Goal: Task Accomplishment & Management: Use online tool/utility

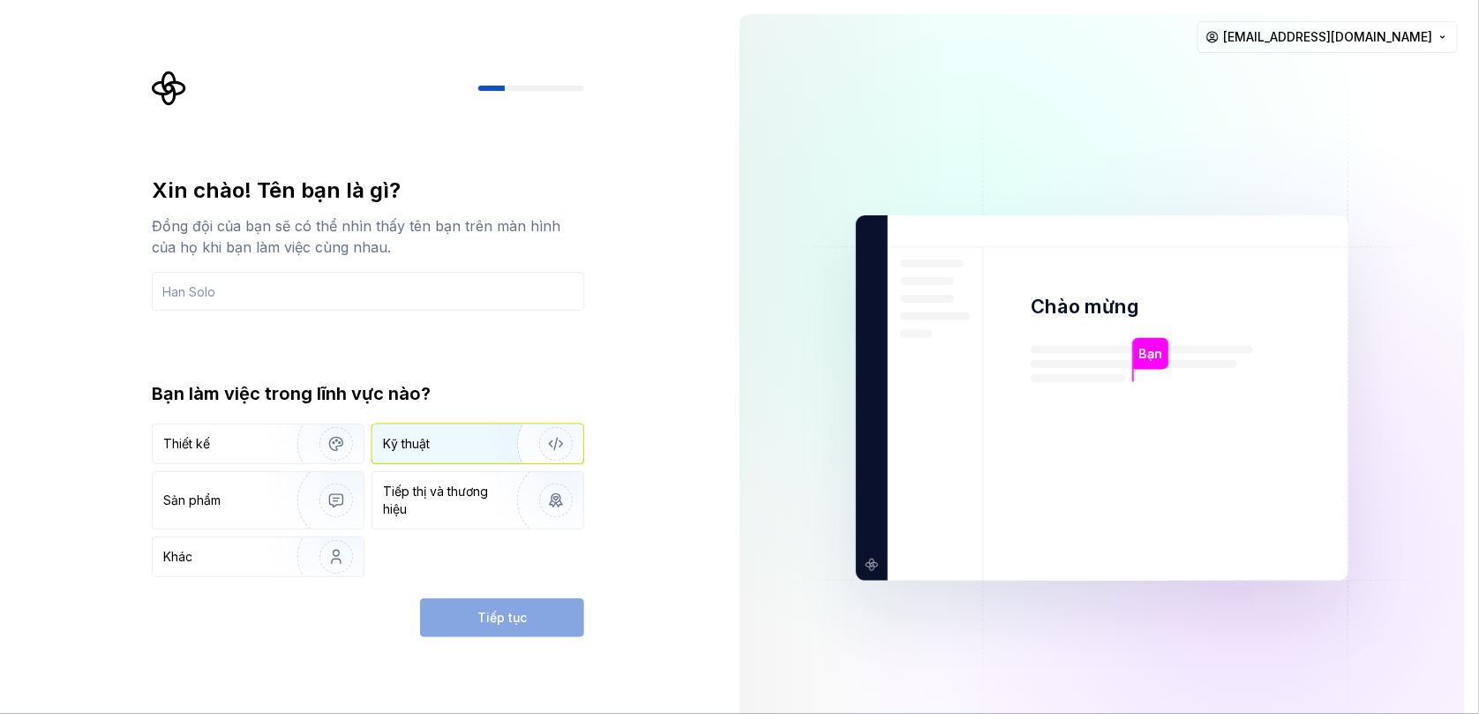
click at [484, 443] on div "Kỹ thuật" at bounding box center [441, 444] width 117 height 18
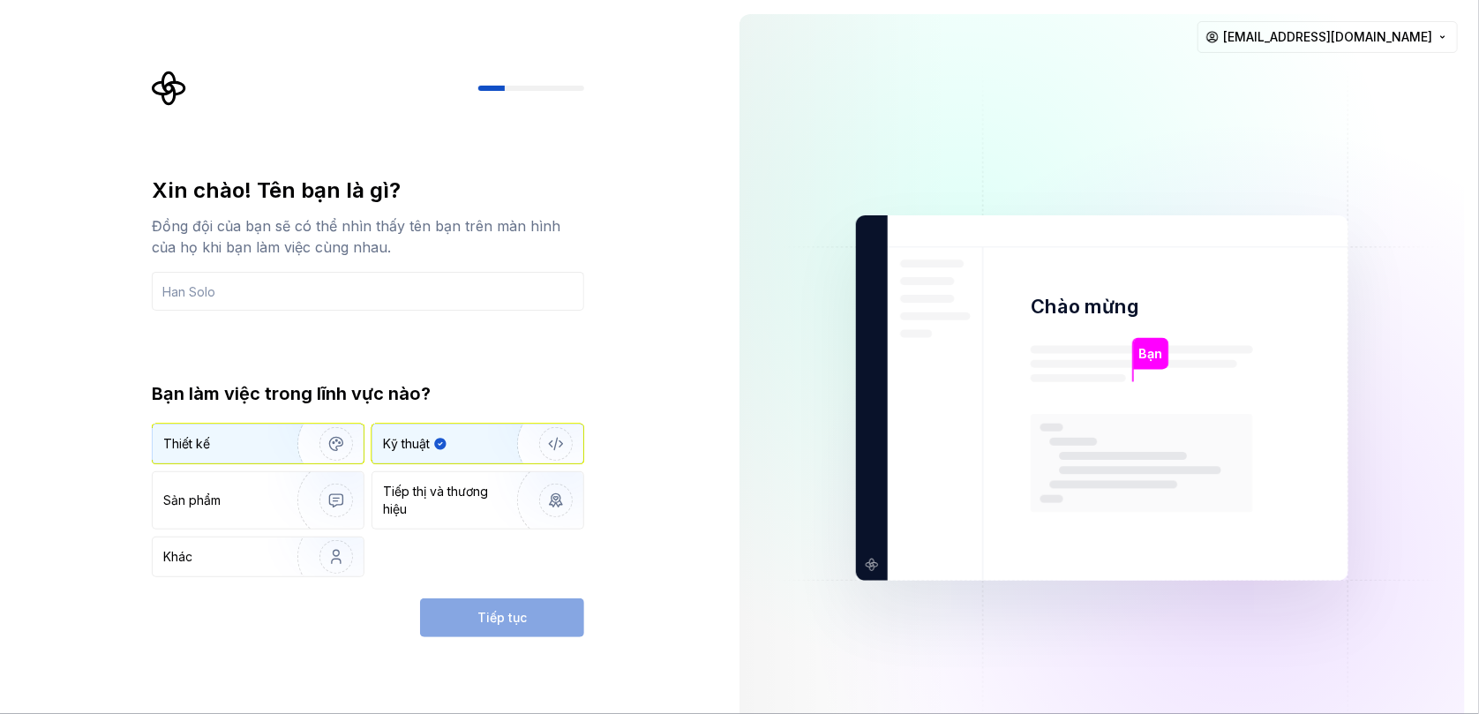
click at [277, 456] on img "button" at bounding box center [324, 444] width 113 height 118
click at [448, 452] on div "Kỹ thuật" at bounding box center [441, 444] width 117 height 18
click at [469, 606] on div "Tiếp tục" at bounding box center [502, 617] width 164 height 39
click at [506, 622] on div "Tiếp tục" at bounding box center [502, 617] width 164 height 39
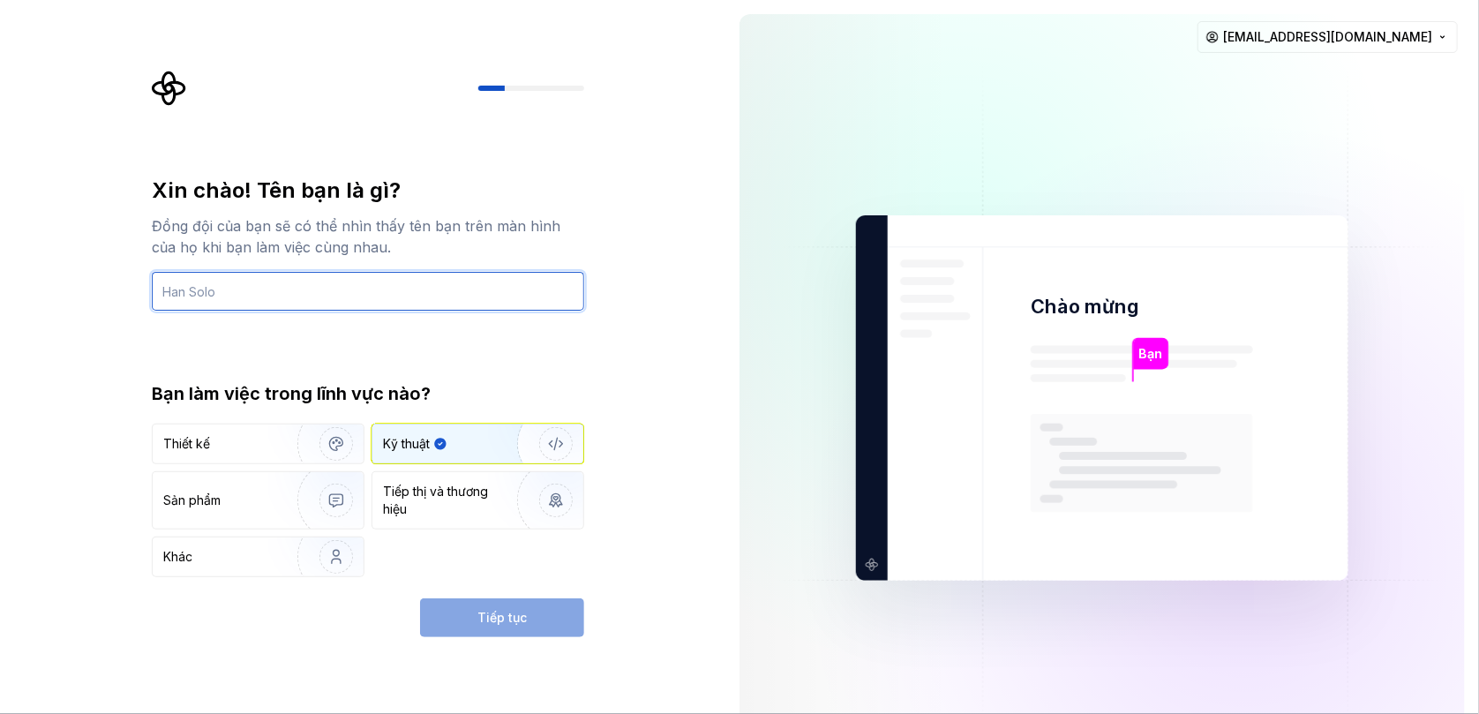
click at [350, 289] on input "text" at bounding box center [368, 291] width 432 height 39
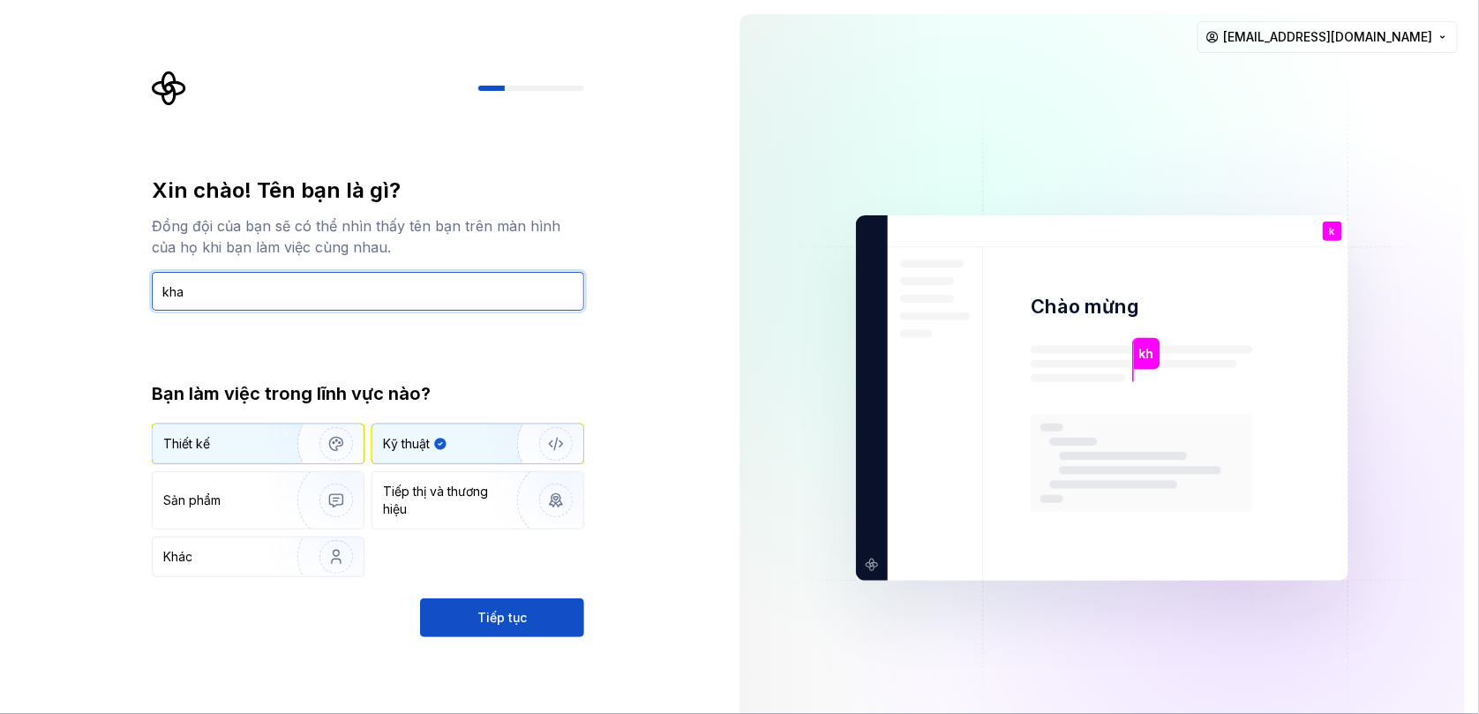
type input "kha"
click at [282, 443] on img "button" at bounding box center [324, 444] width 113 height 118
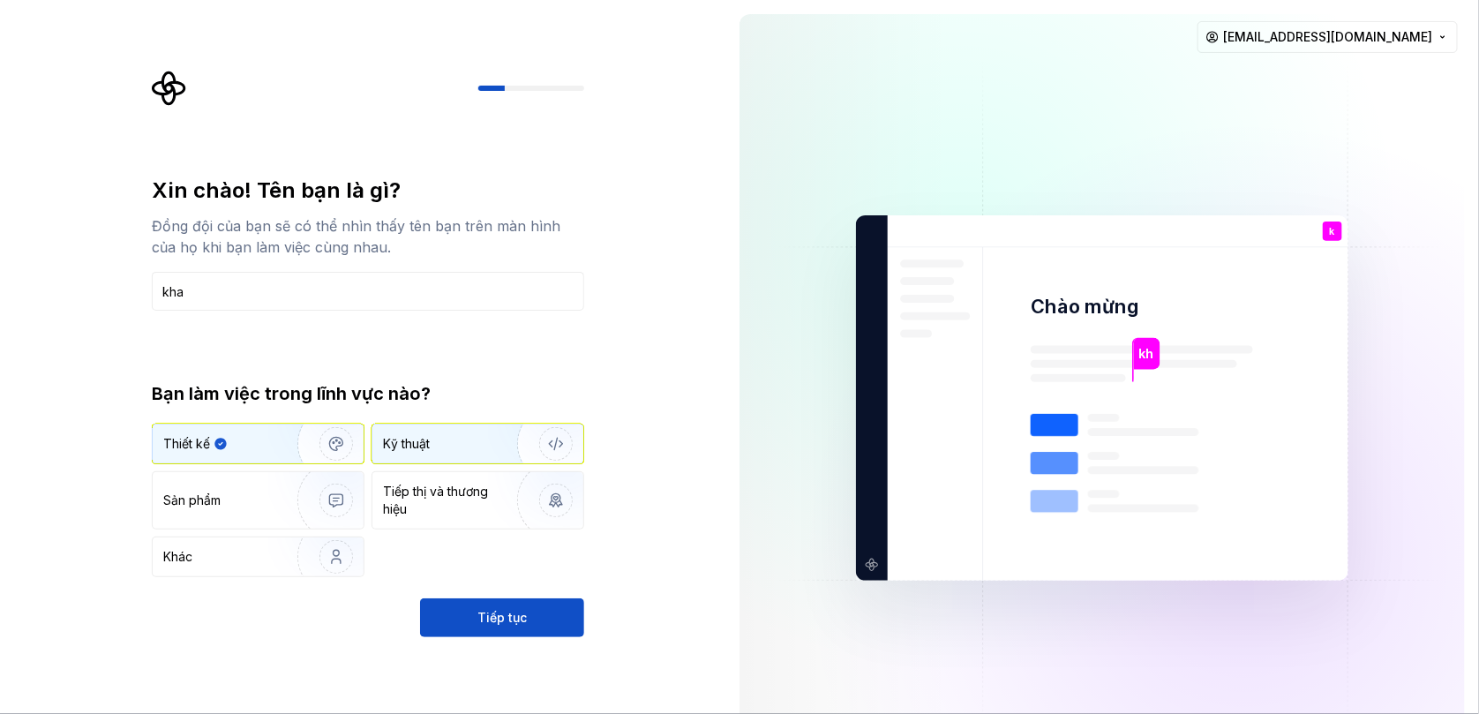
click at [444, 449] on div "Kỹ thuật" at bounding box center [441, 444] width 117 height 18
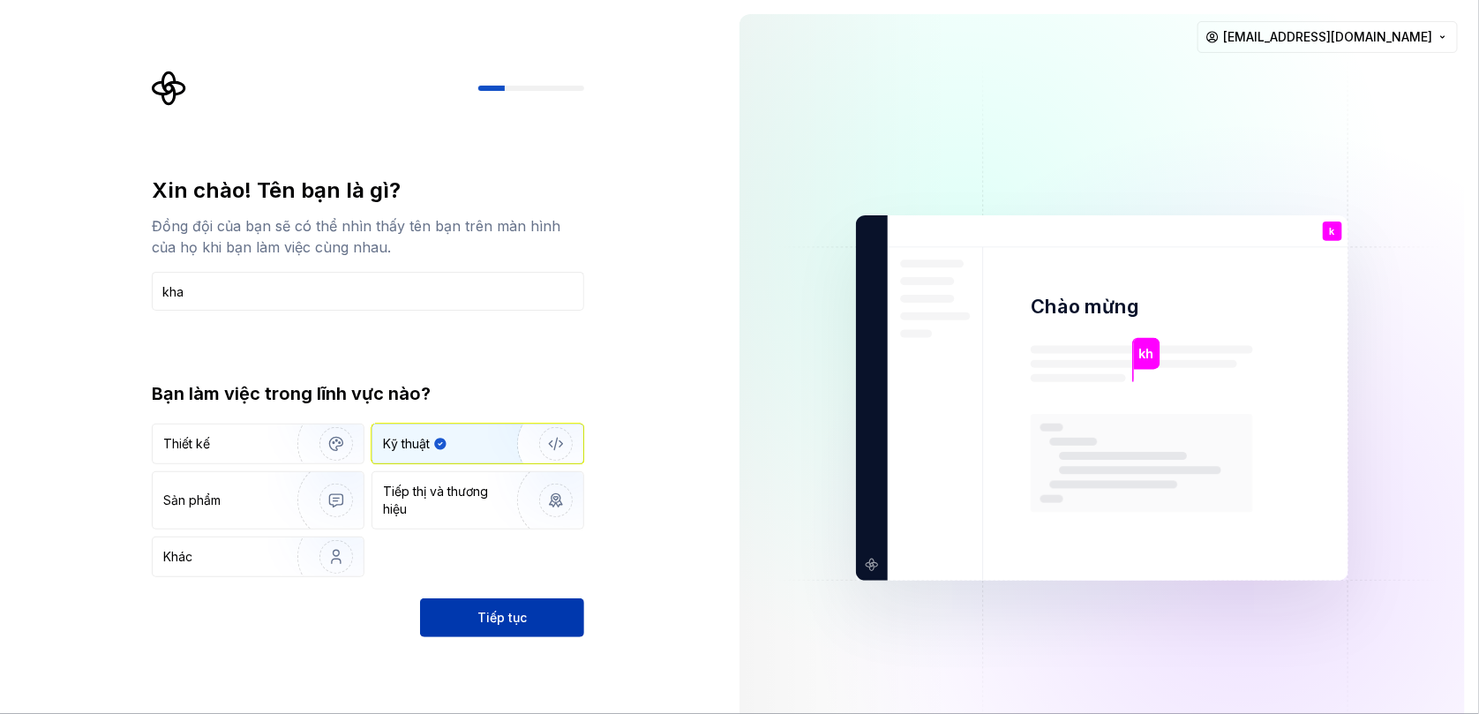
click at [520, 615] on font "Tiếp tục" at bounding box center [501, 617] width 49 height 15
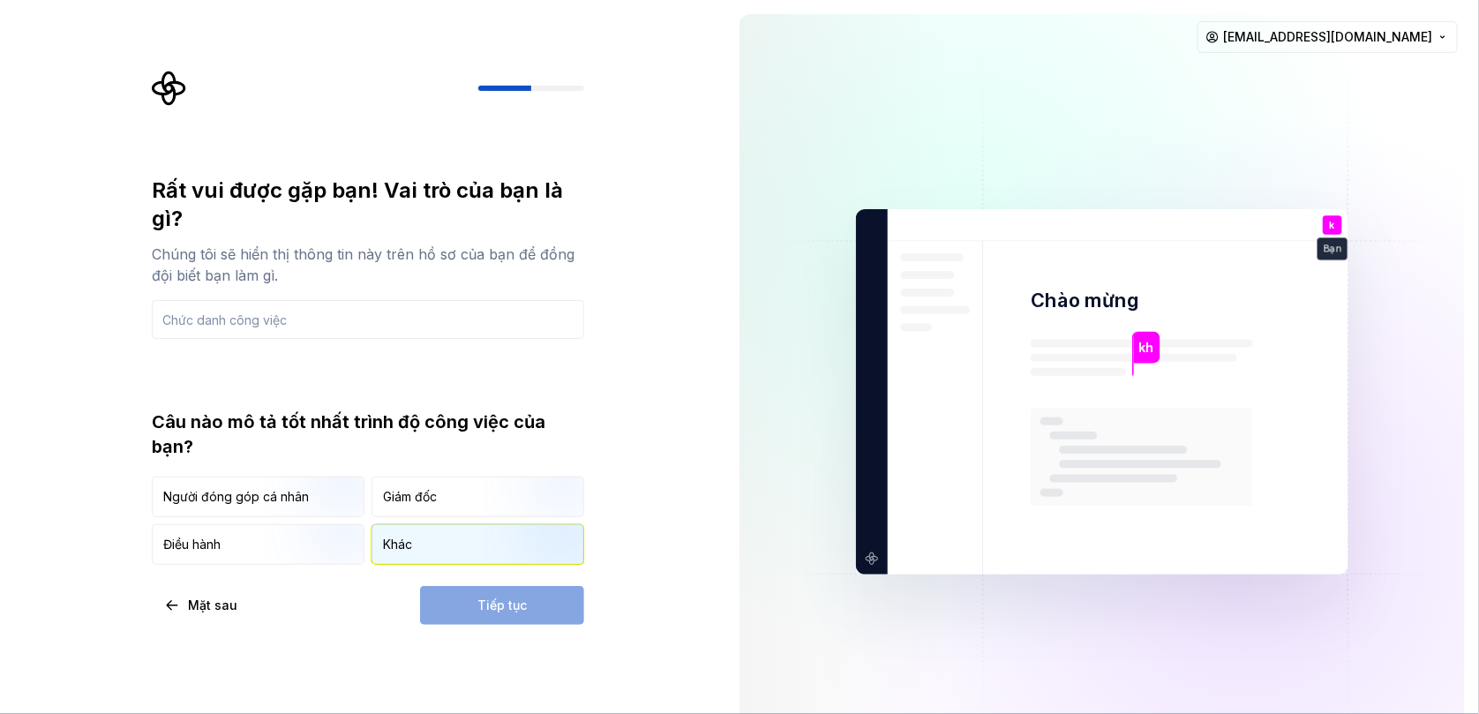
click at [385, 536] on font "Khác" at bounding box center [397, 543] width 29 height 15
click at [457, 586] on div "Tiếp tục" at bounding box center [502, 605] width 164 height 39
click at [269, 310] on input "text" at bounding box center [368, 319] width 432 height 39
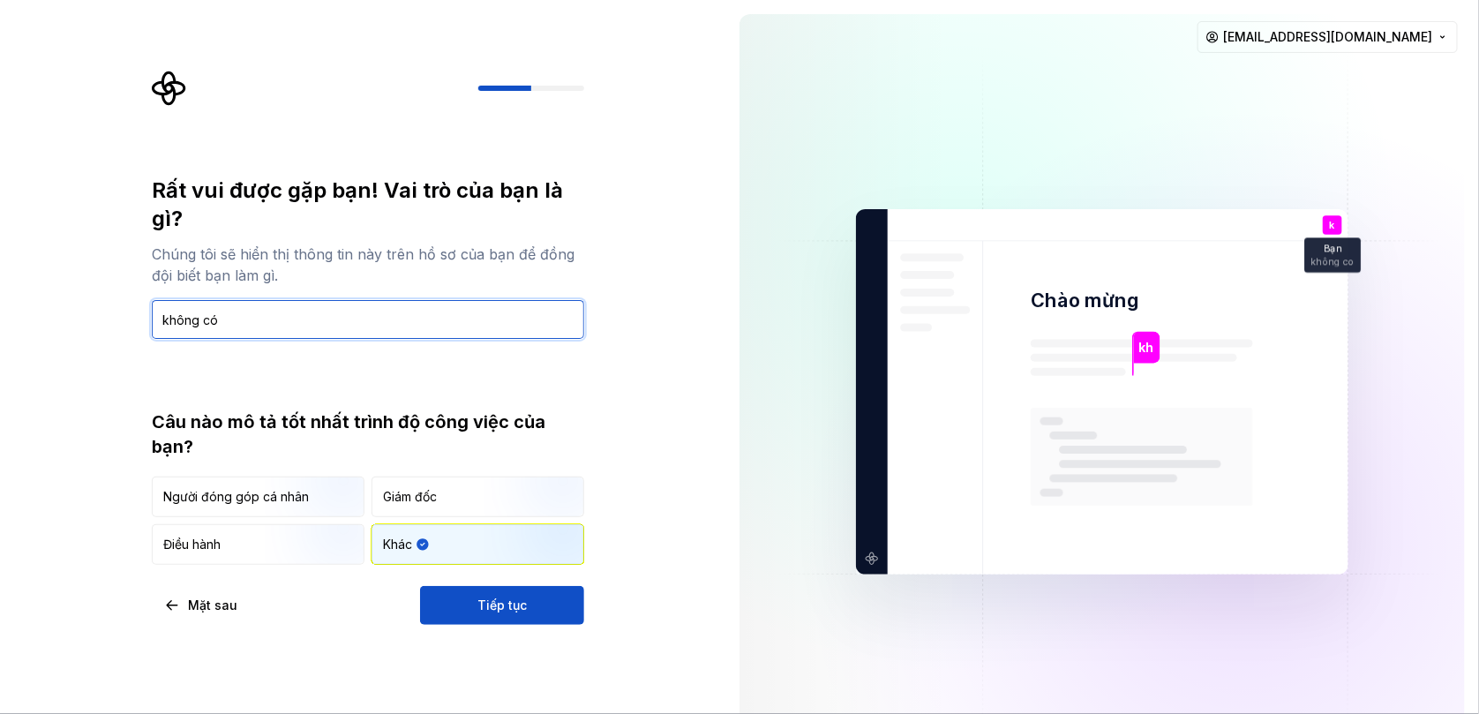
drag, startPoint x: 244, startPoint y: 312, endPoint x: 84, endPoint y: 311, distance: 160.6
click at [84, 311] on div "Rất vui được gặp bạn! Vai trò của bạn là gì? Chúng tôi sẽ hiển thị thông tin nà…" at bounding box center [362, 392] width 725 height 784
type input "dev"
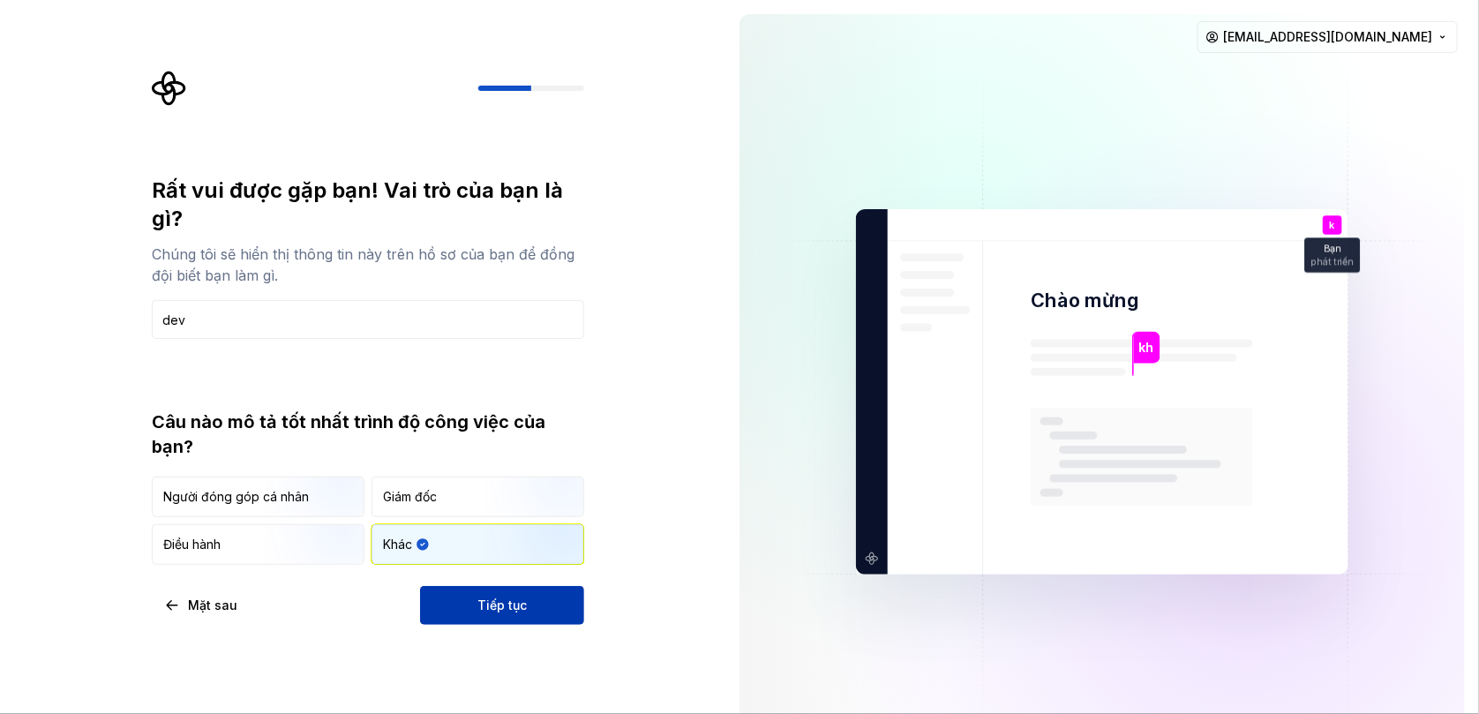
click at [542, 586] on button "Tiếp tục" at bounding box center [502, 605] width 164 height 39
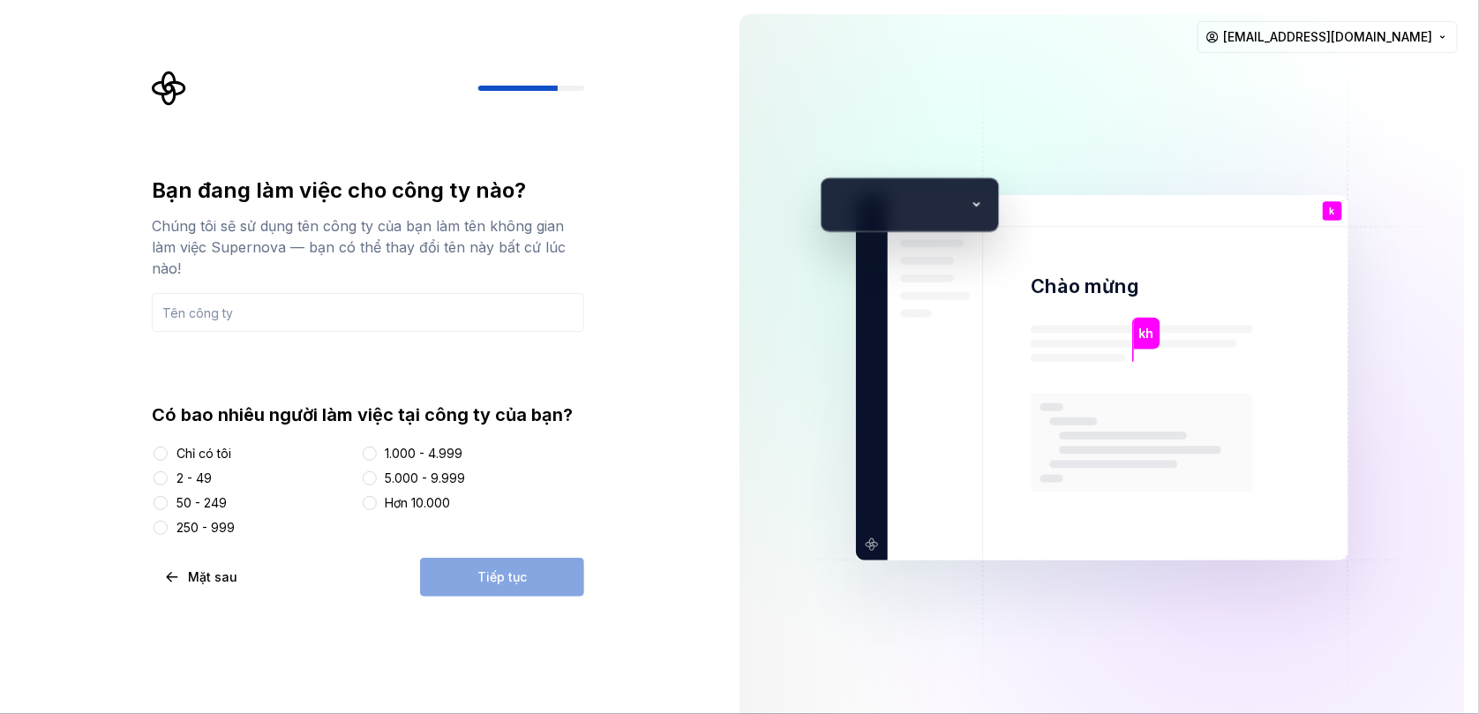
click at [188, 455] on font "Chỉ có tôi" at bounding box center [203, 453] width 55 height 15
click at [168, 455] on button "Chỉ có tôi" at bounding box center [161, 453] width 14 height 14
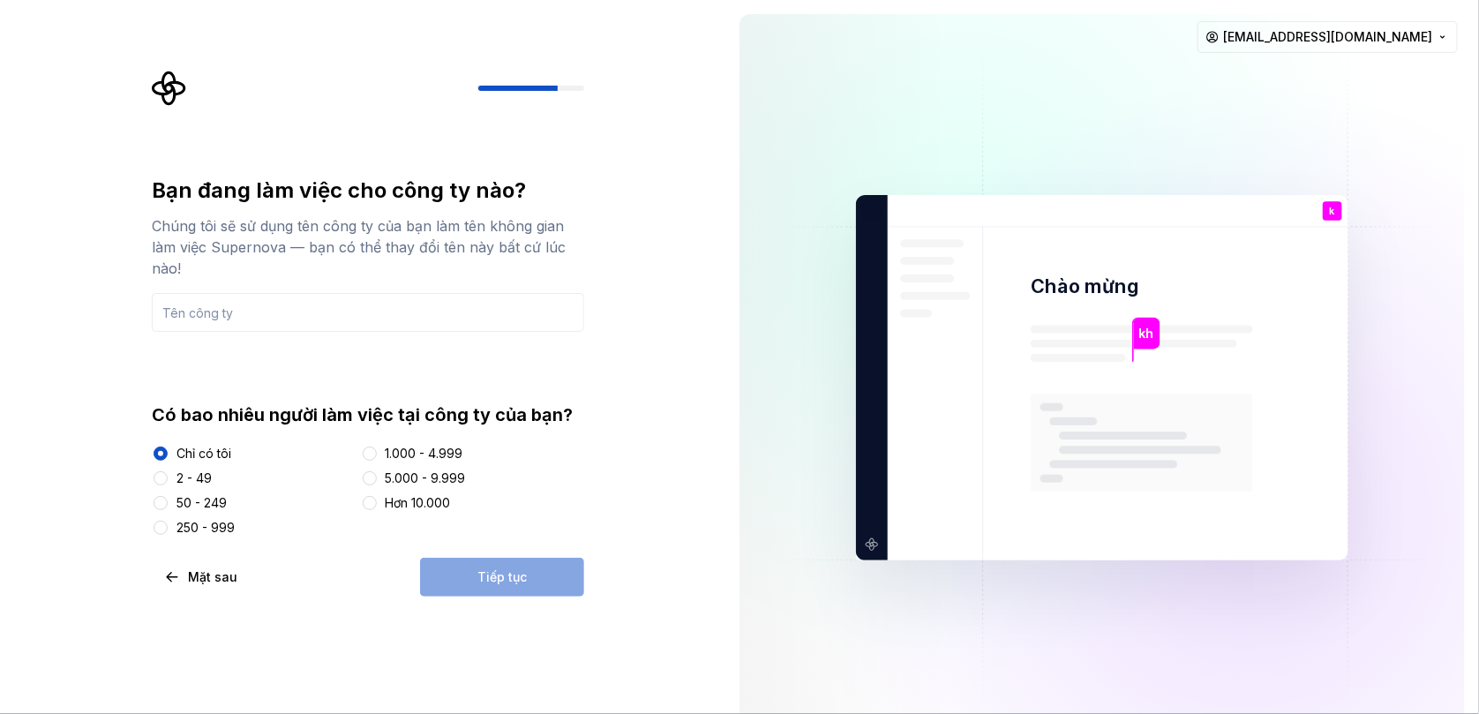
click at [500, 582] on div "Tiếp tục" at bounding box center [502, 577] width 164 height 39
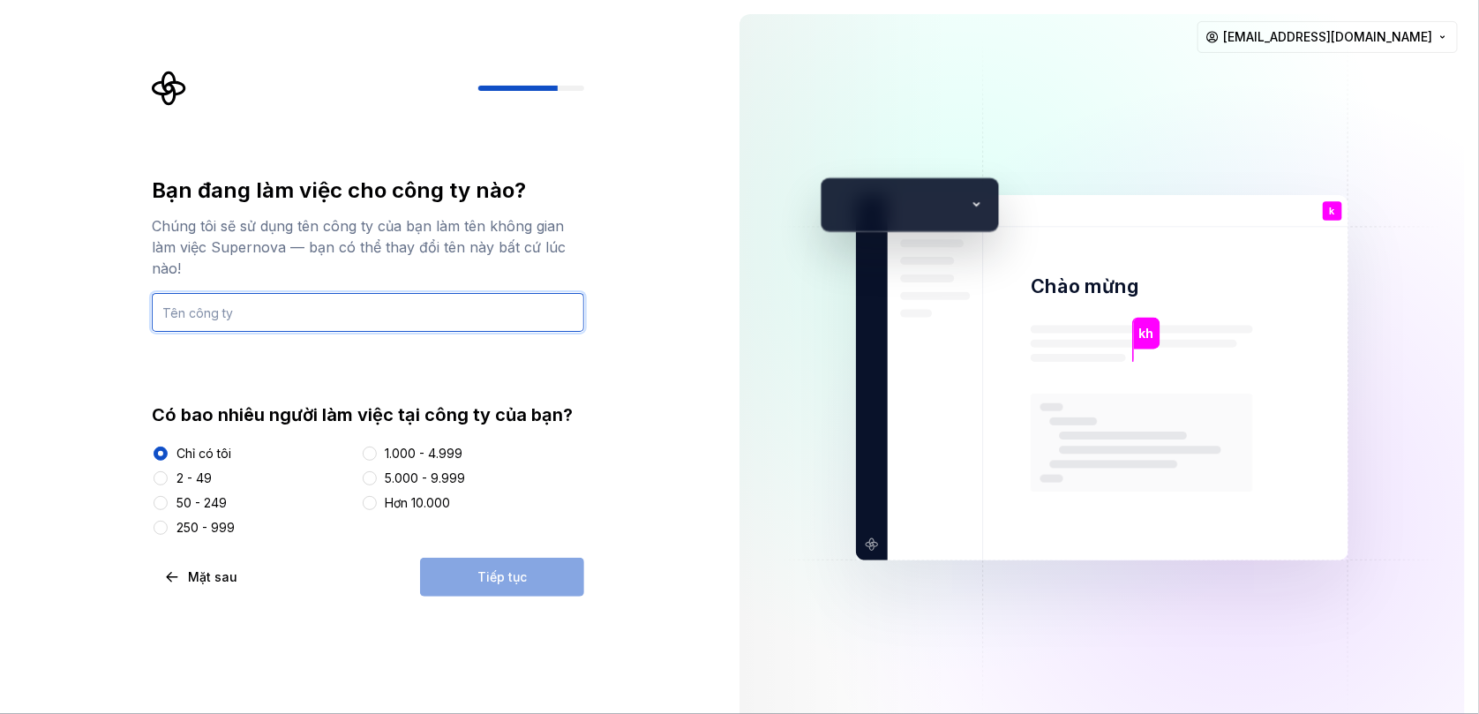
click at [272, 316] on input "text" at bounding box center [368, 312] width 432 height 39
type input "j"
type input "không có"
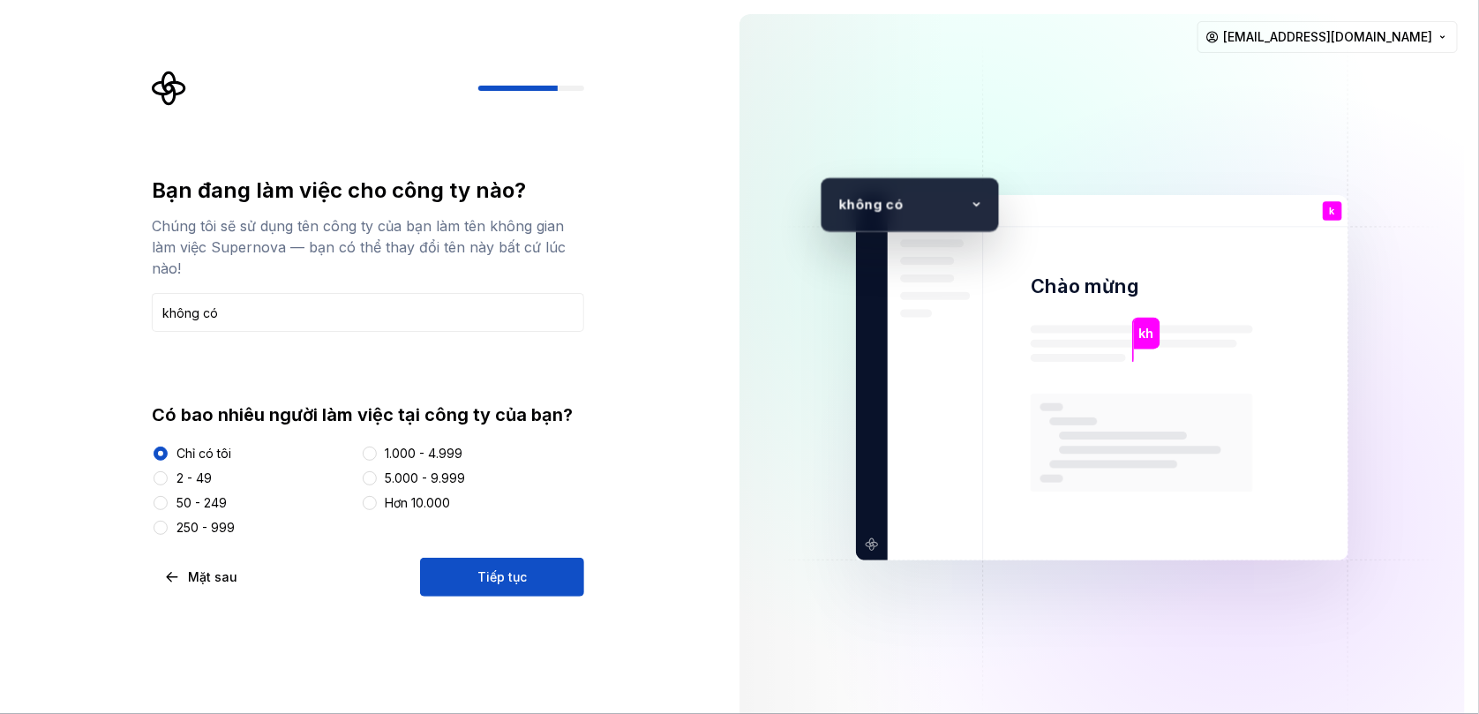
click at [491, 583] on font "Tiếp tục" at bounding box center [501, 576] width 49 height 15
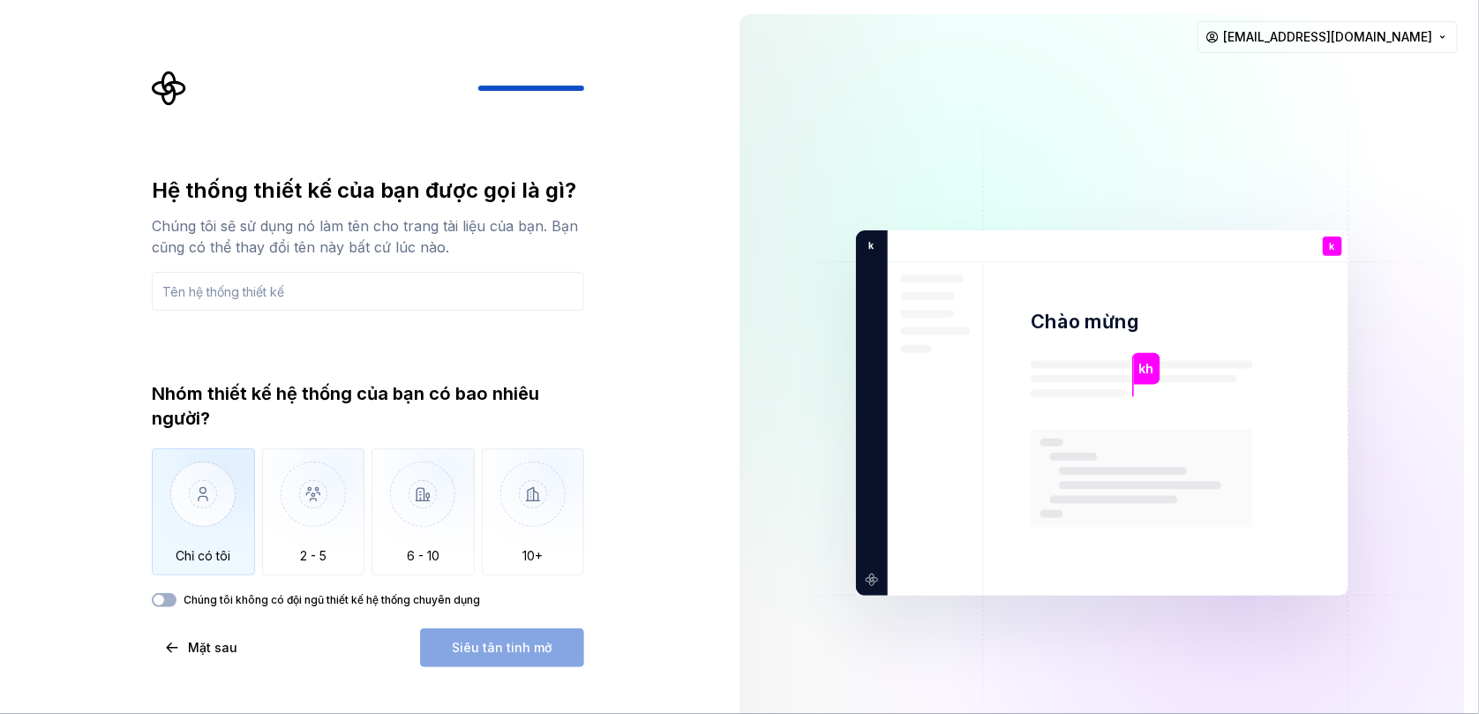
click at [234, 544] on img "button" at bounding box center [203, 507] width 103 height 118
click at [341, 546] on img "button" at bounding box center [313, 507] width 103 height 118
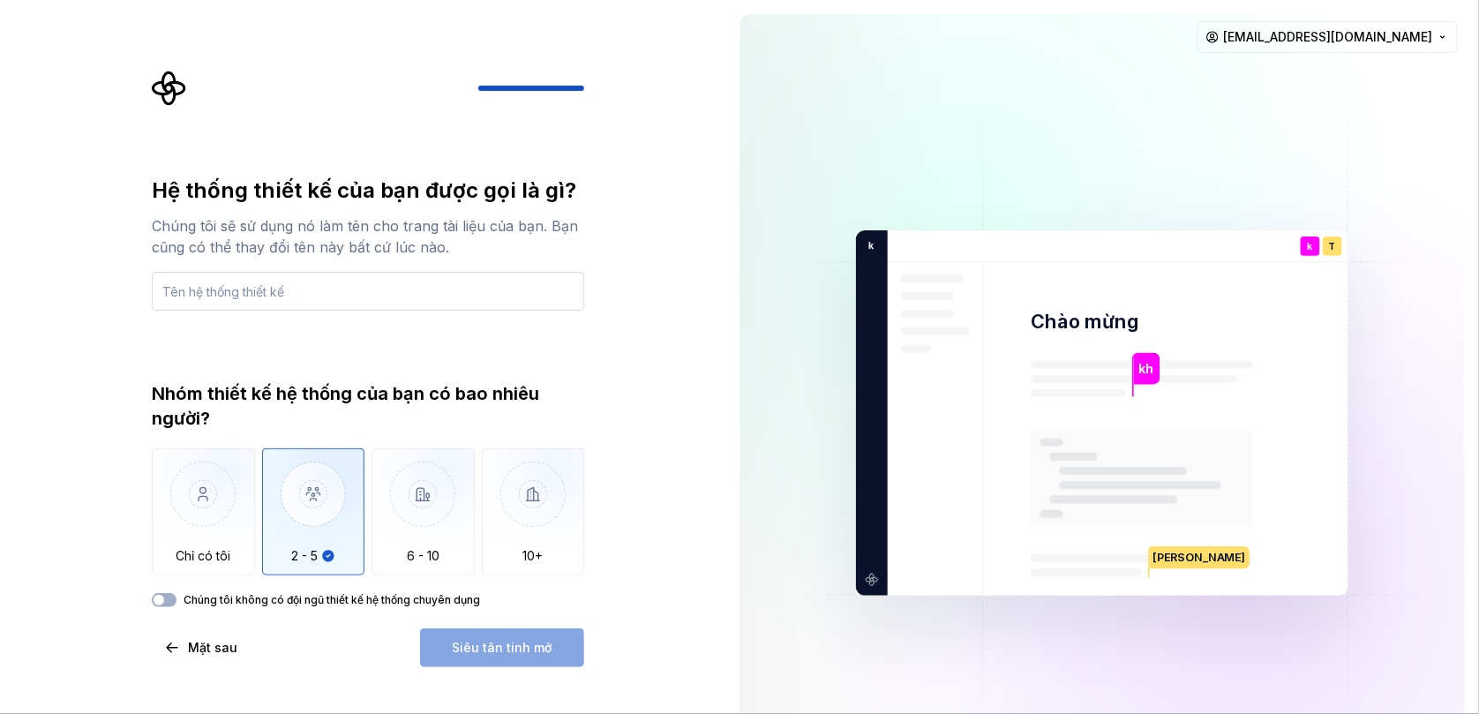
click at [311, 301] on input "text" at bounding box center [368, 291] width 432 height 39
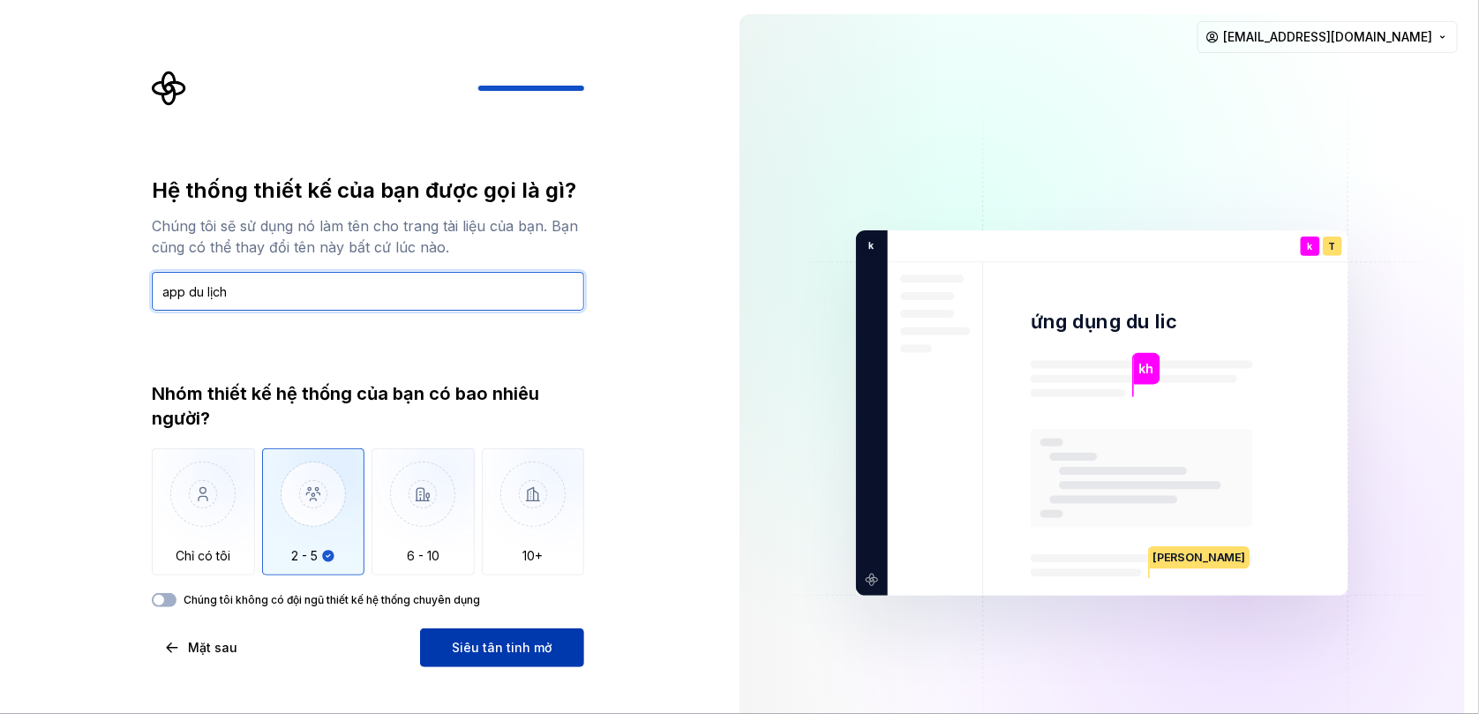
type input "app du lịch"
click at [539, 659] on button "Siêu tân tinh mở" at bounding box center [502, 647] width 164 height 39
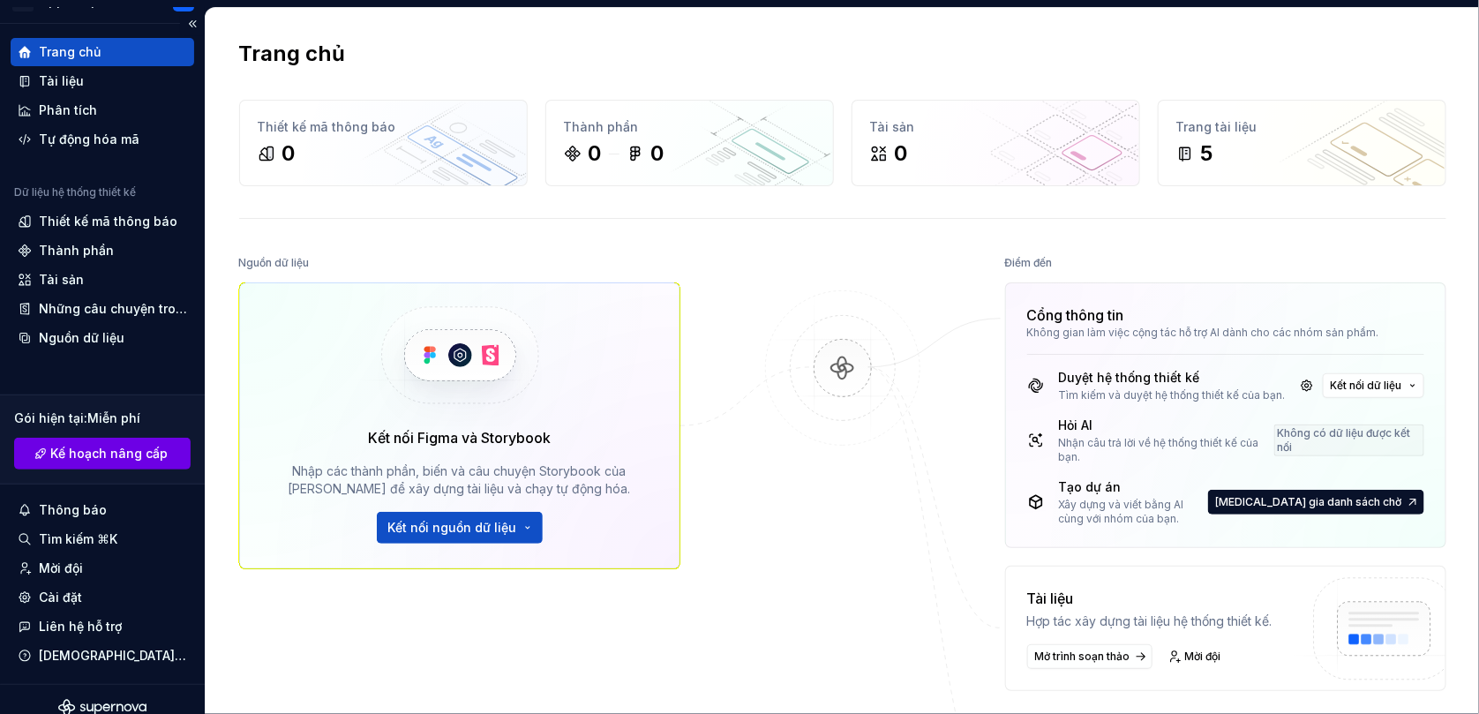
scroll to position [46, 0]
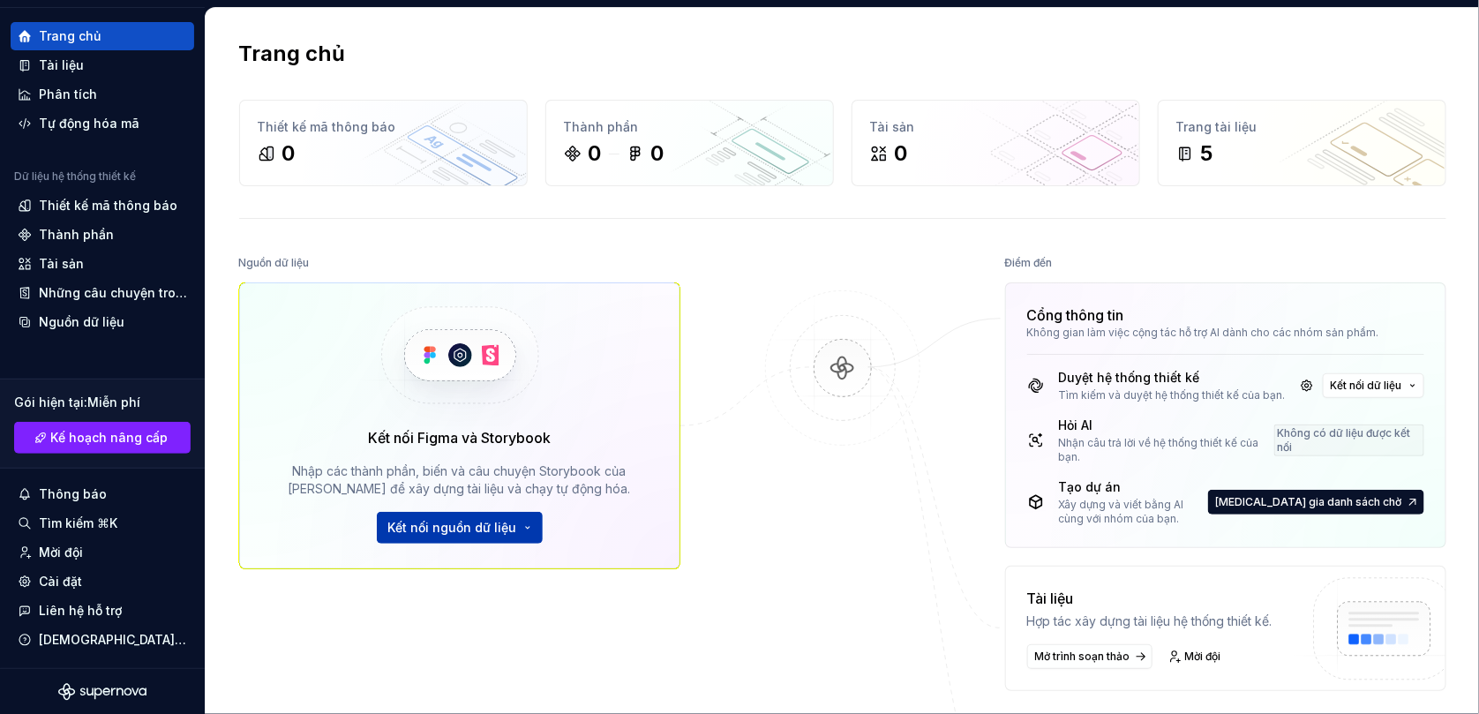
click at [489, 536] on button "Kết nối nguồn dữ liệu" at bounding box center [460, 528] width 166 height 32
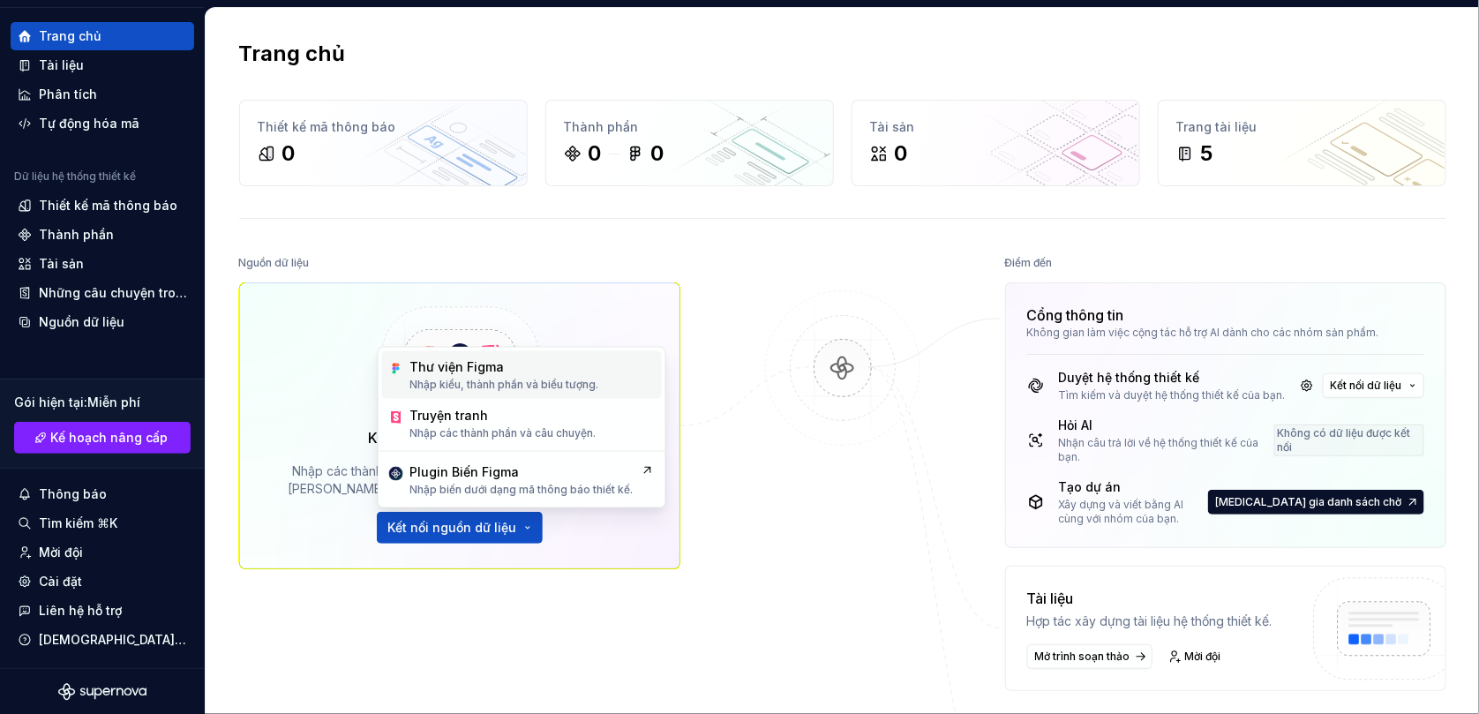
click at [512, 381] on font "Nhập kiểu, thành phần và biểu tượng." at bounding box center [504, 384] width 189 height 13
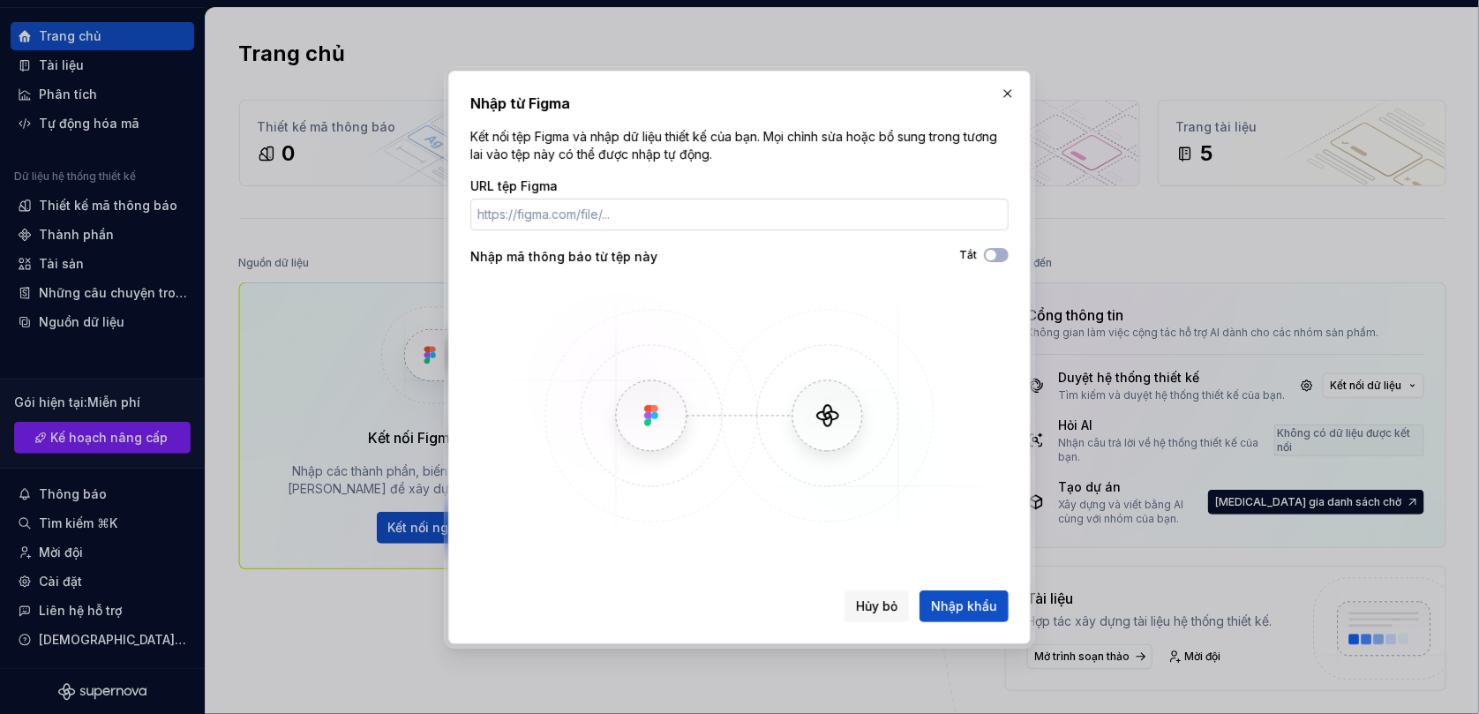
click at [592, 222] on input "URL tệp Figma" at bounding box center [739, 215] width 538 height 32
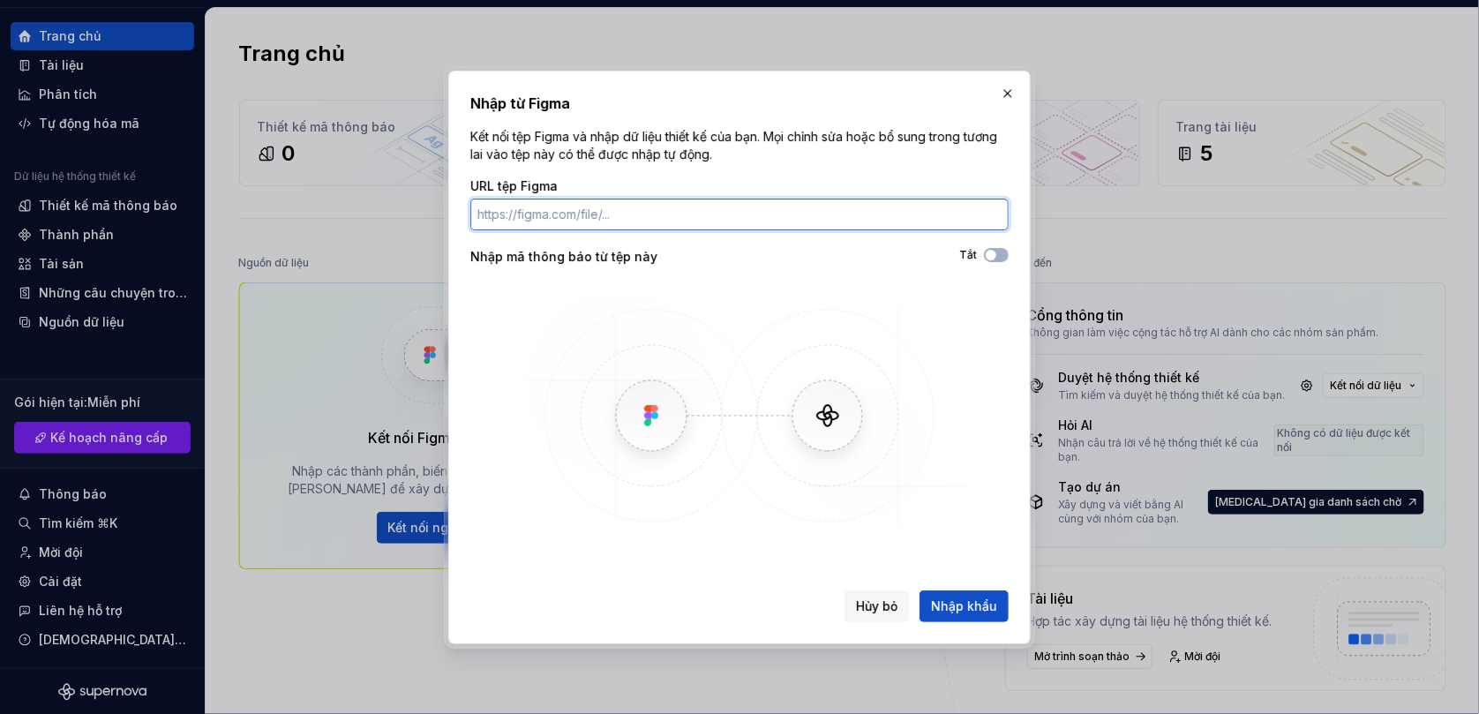
paste input "https://www.figma.com/design/GqFaFfONs5GxyW1wiXUg4w/App-du-li%CC%A3ch?node-id=3…"
type input "https://www.figma.com/design/GqFaFfONs5GxyW1wiXUg4w/App-du-li%CC%A3ch?node-id=3…"
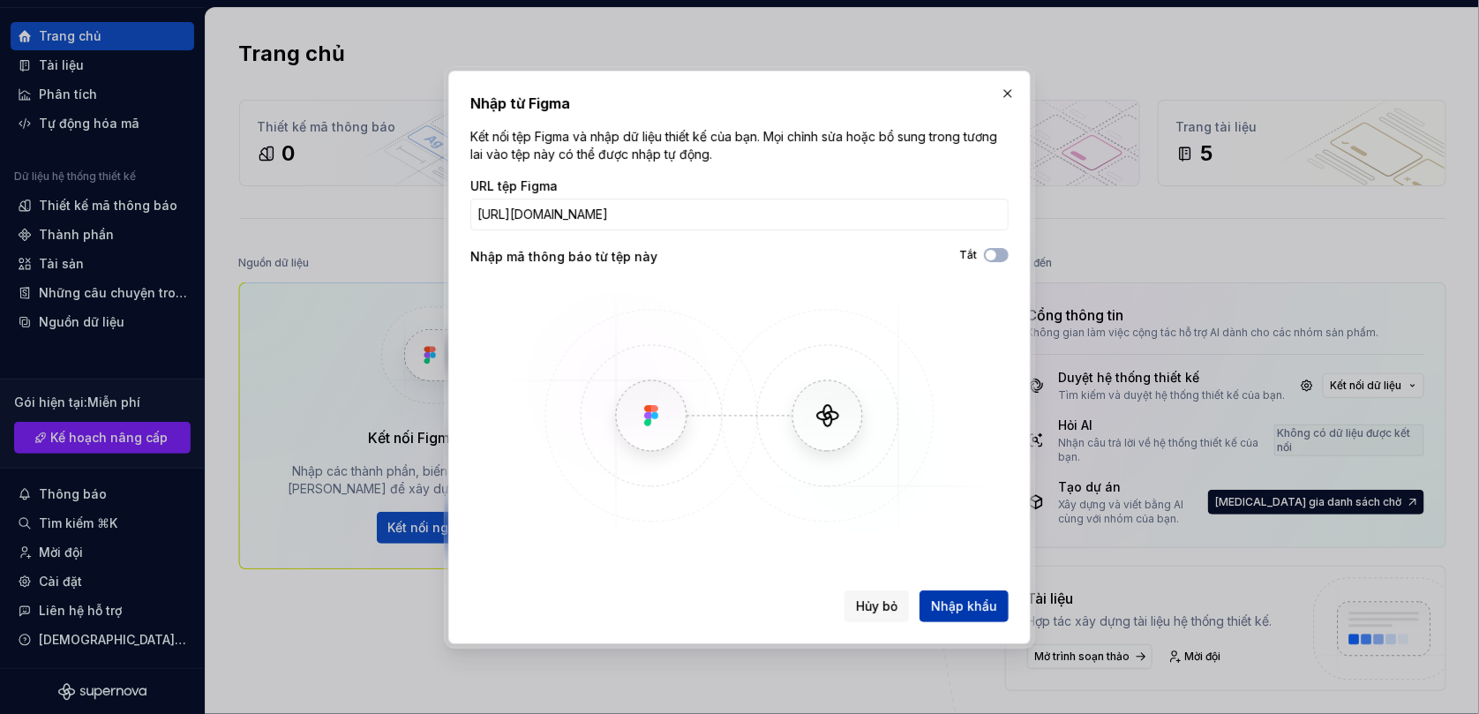
scroll to position [0, 0]
click at [964, 612] on span "Nhập khẩu" at bounding box center [964, 606] width 66 height 18
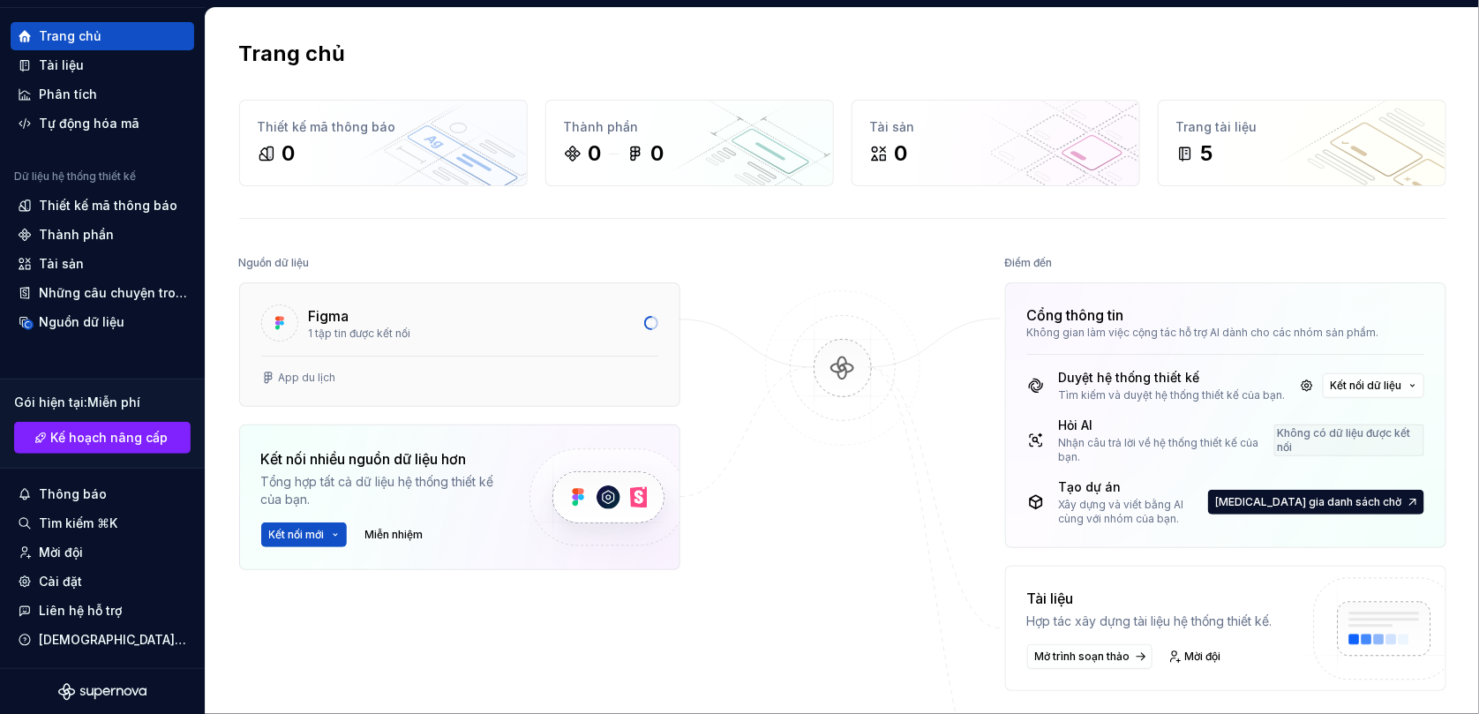
click at [383, 321] on div "Figma" at bounding box center [471, 315] width 325 height 21
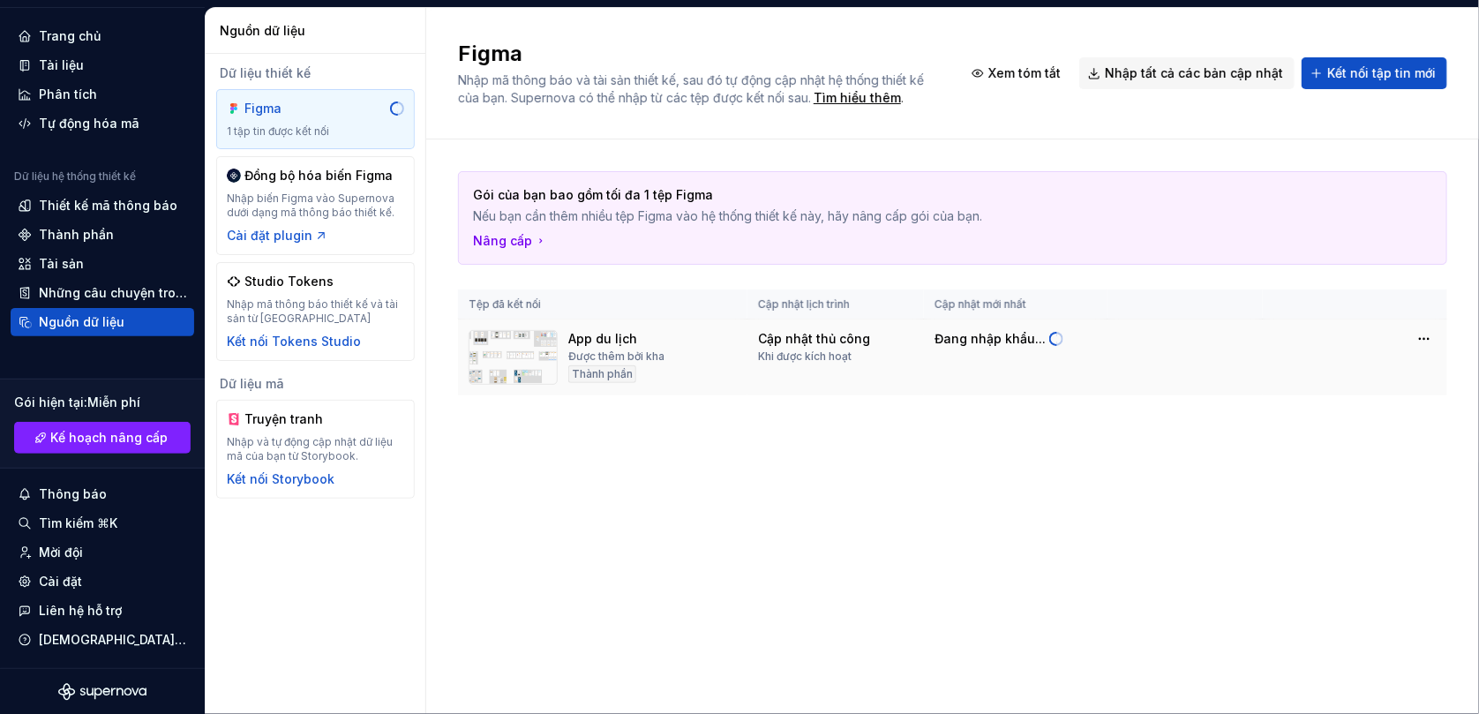
click at [517, 357] on img at bounding box center [513, 357] width 89 height 55
click at [112, 46] on div "Trang chủ" at bounding box center [103, 36] width 184 height 28
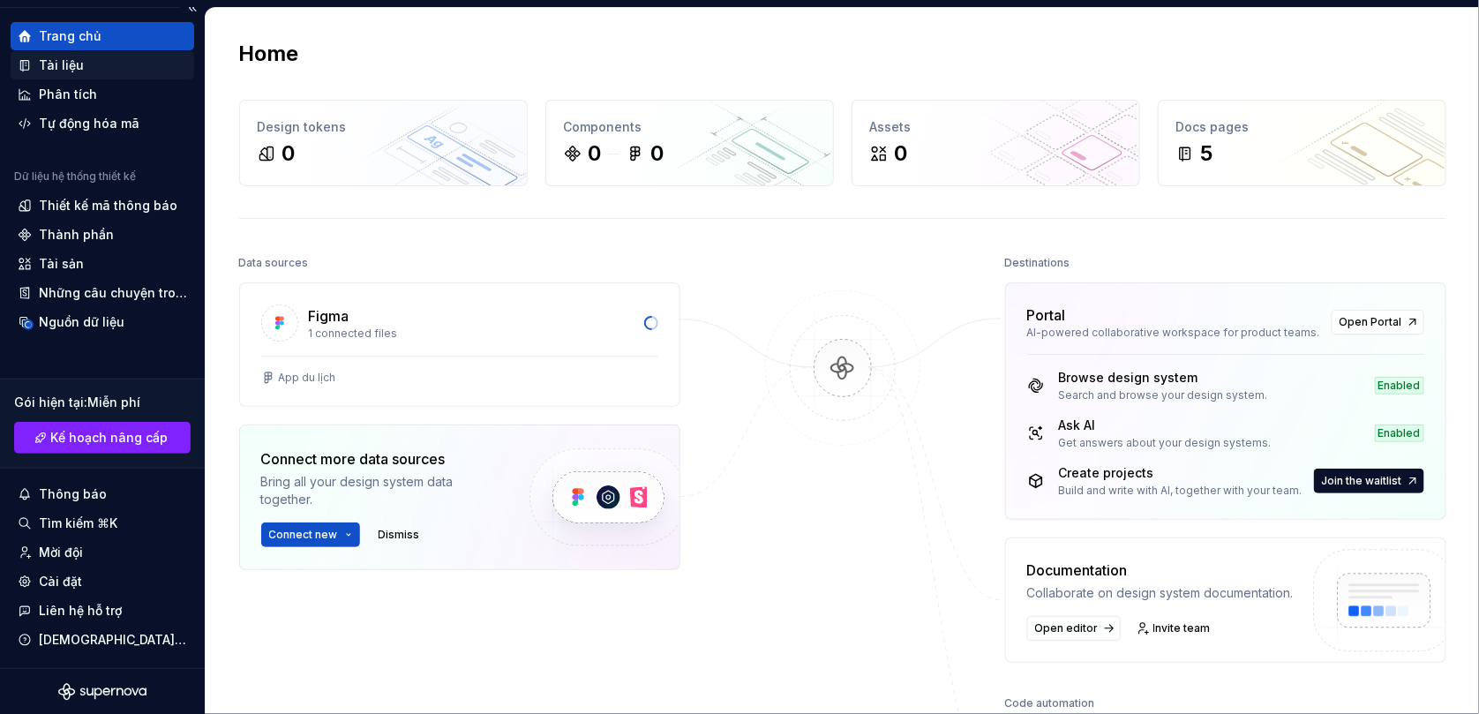
click at [108, 68] on div "Tài liệu" at bounding box center [102, 65] width 169 height 18
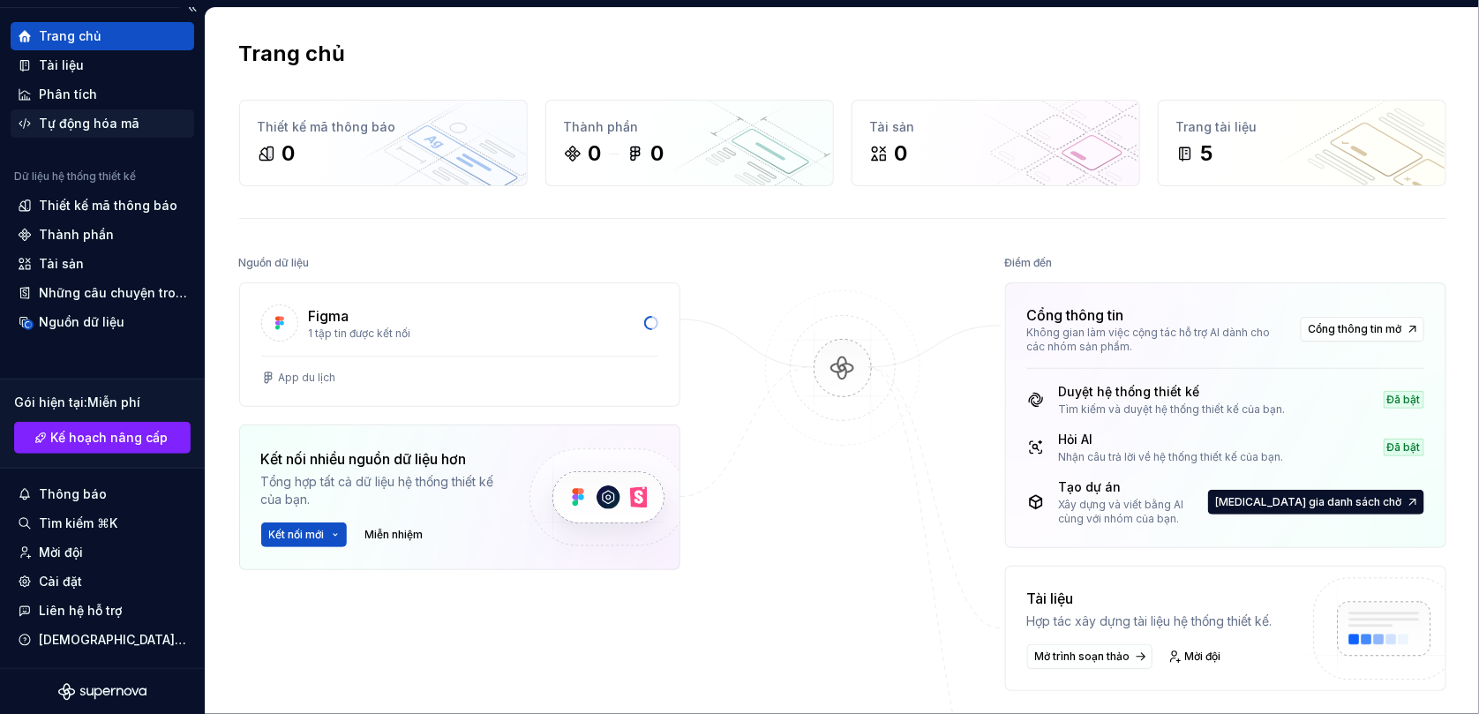
click at [115, 118] on font "Tự động hóa mã" at bounding box center [89, 123] width 101 height 15
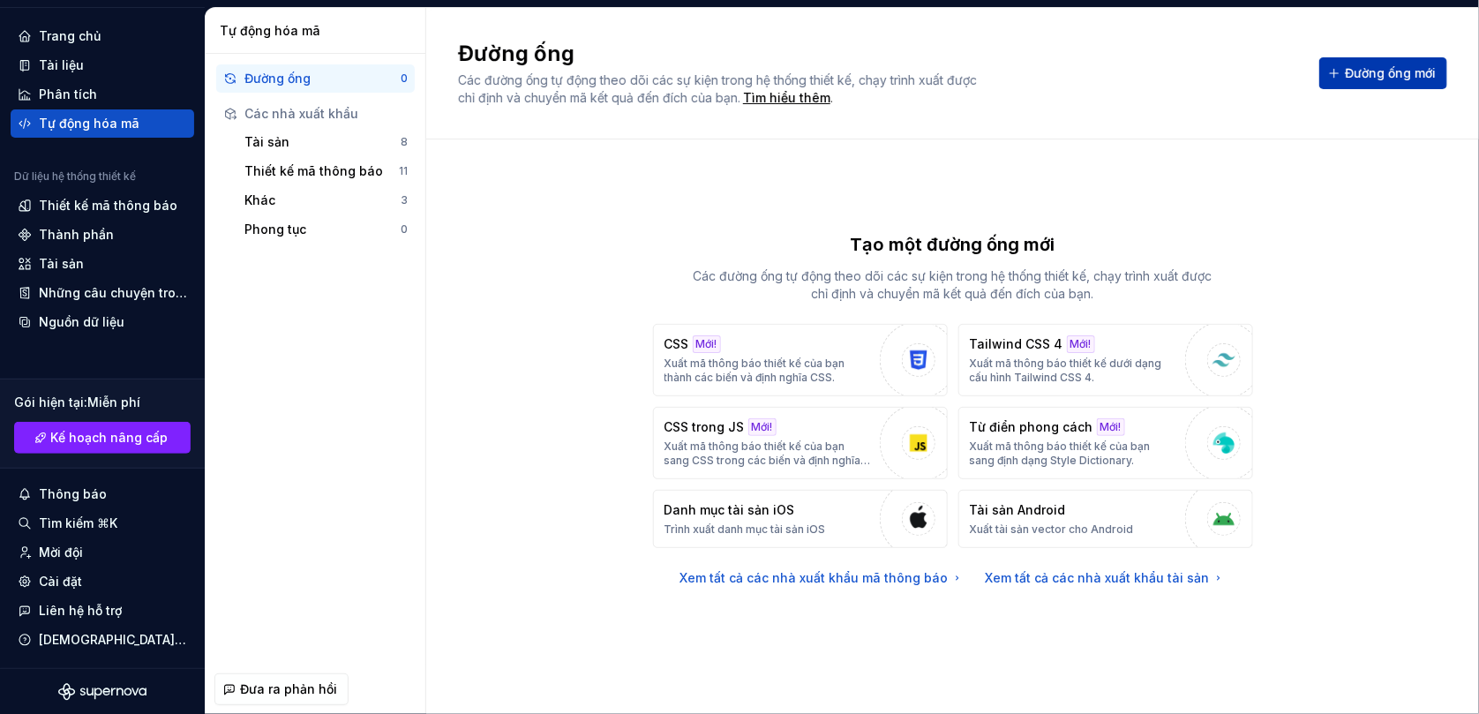
click at [1373, 63] on button "Đường ống mới" at bounding box center [1383, 73] width 128 height 32
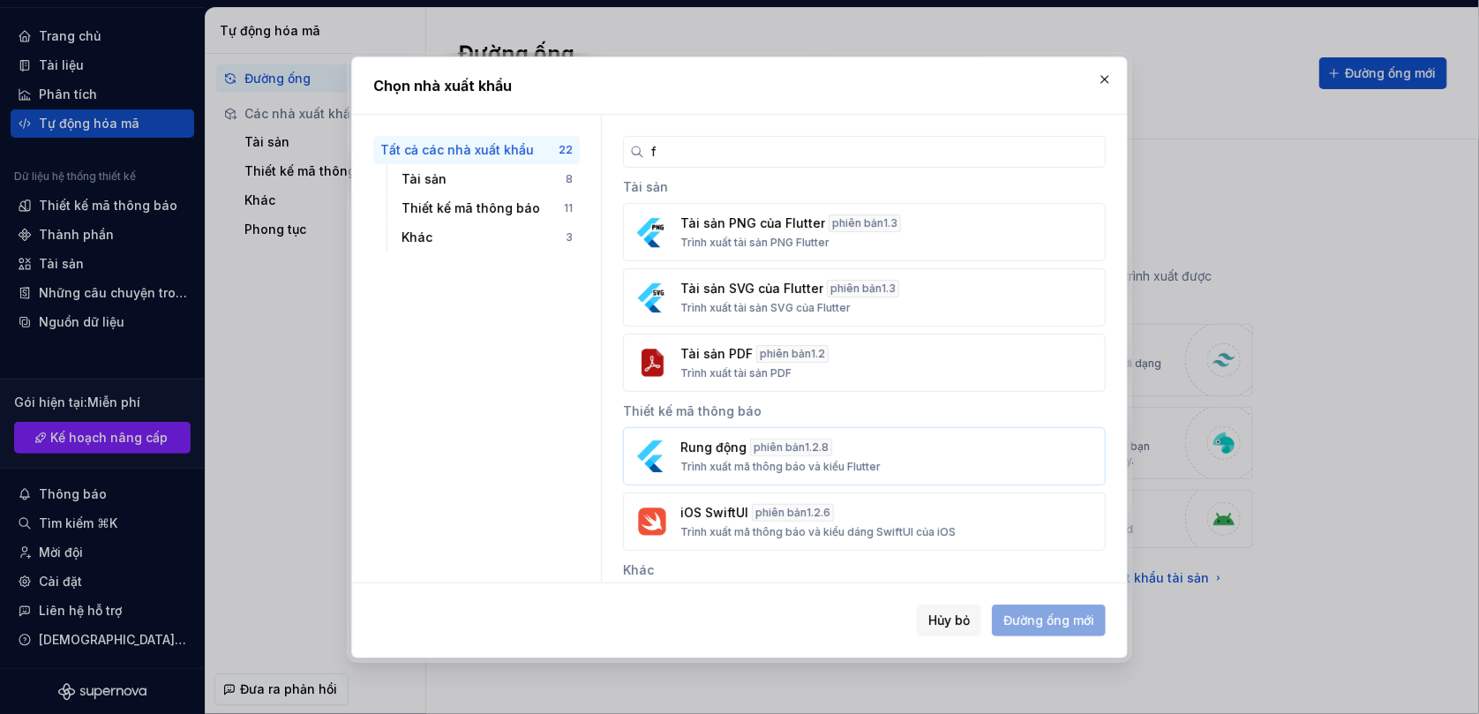
type input "f"
click at [856, 454] on div "Rung động phiên bản 1.2.8 Trình xuất mã thông báo và kiểu Flutter" at bounding box center [858, 456] width 357 height 35
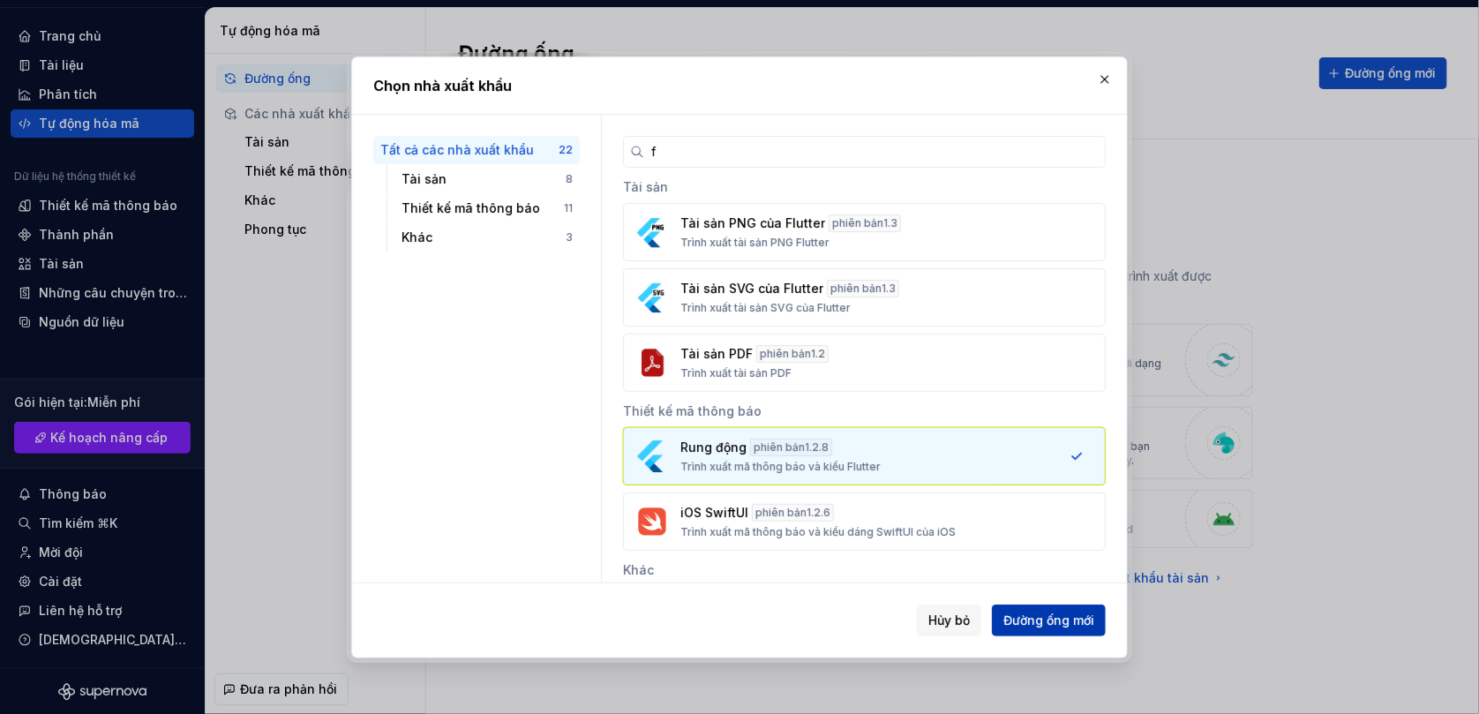
click at [1049, 612] on font "Đường ống mới" at bounding box center [1048, 619] width 91 height 15
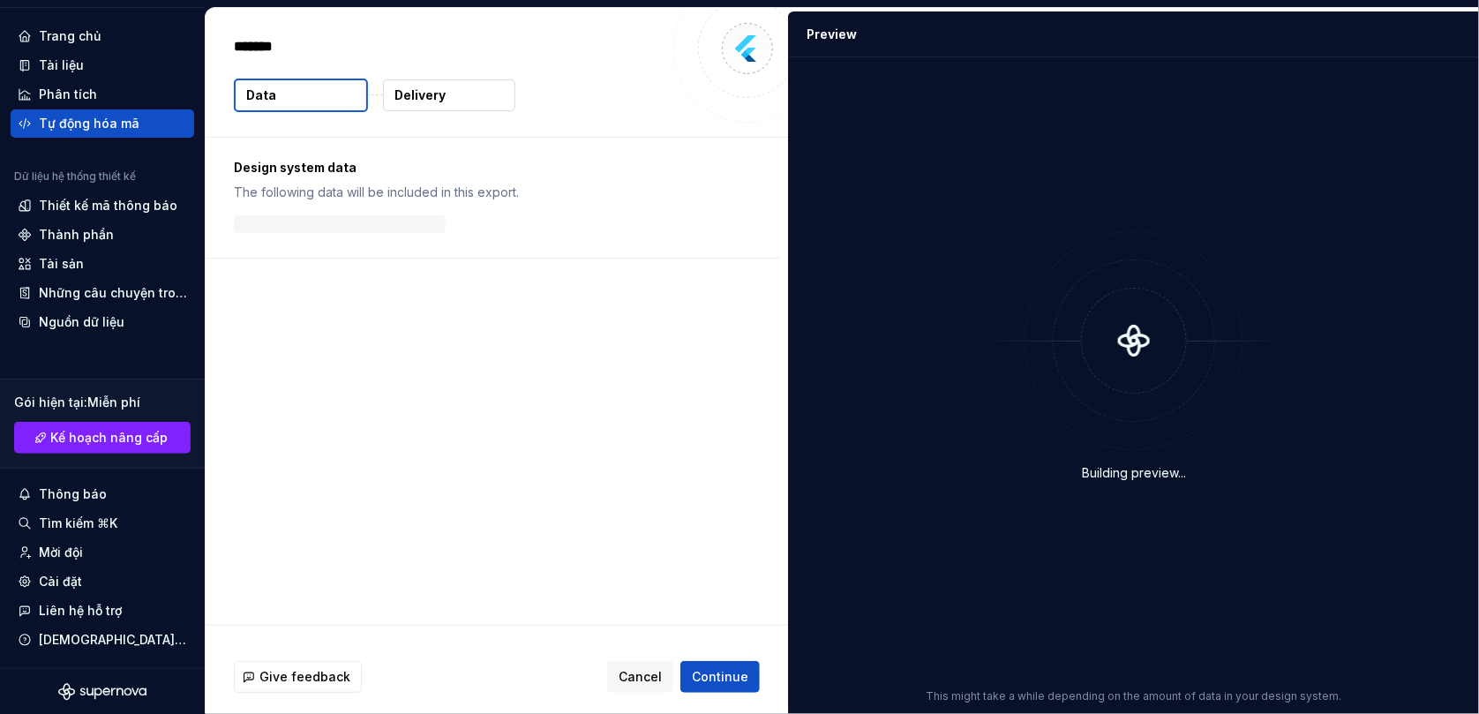
type textarea "*"
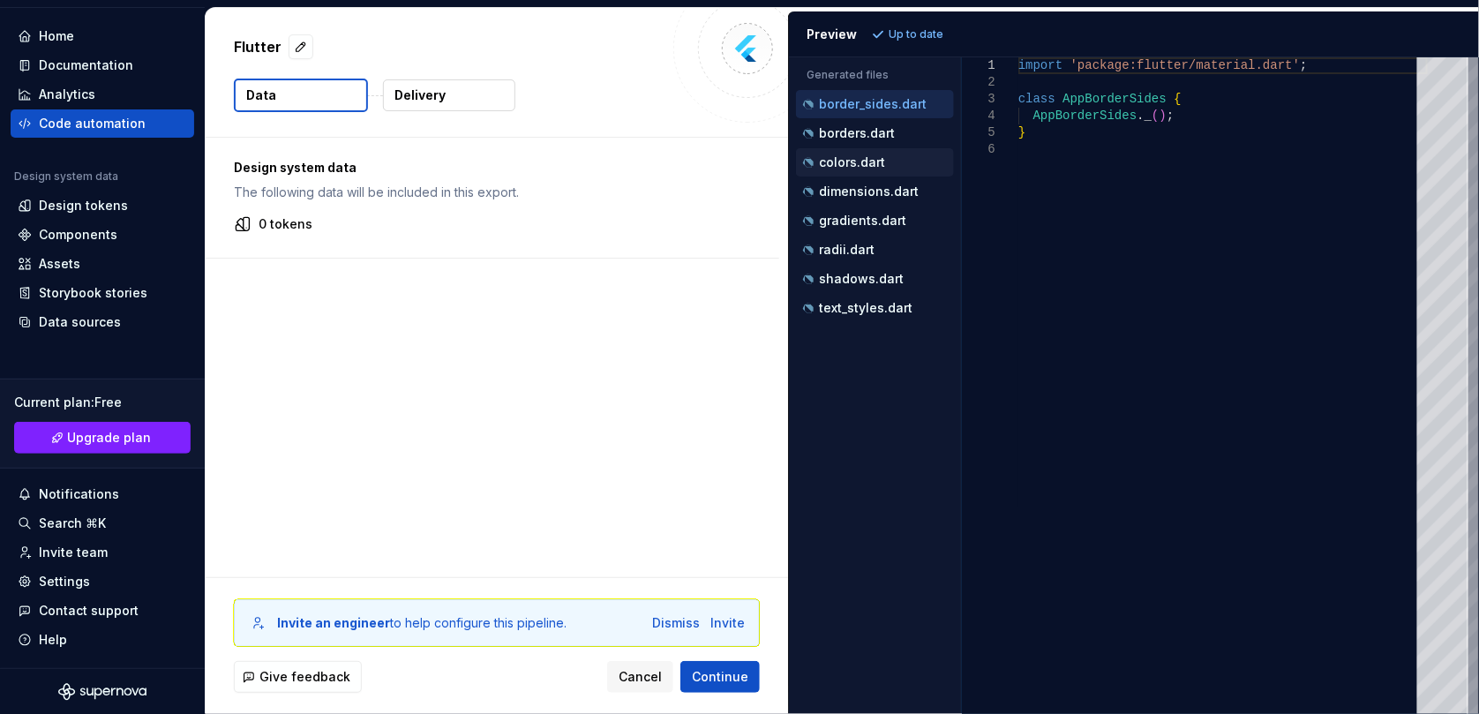
click at [888, 148] on div "colors.dart" at bounding box center [875, 162] width 158 height 28
click at [874, 172] on div "colors.dart" at bounding box center [875, 162] width 158 height 28
click at [874, 190] on p "dimensions.dart" at bounding box center [869, 191] width 100 height 14
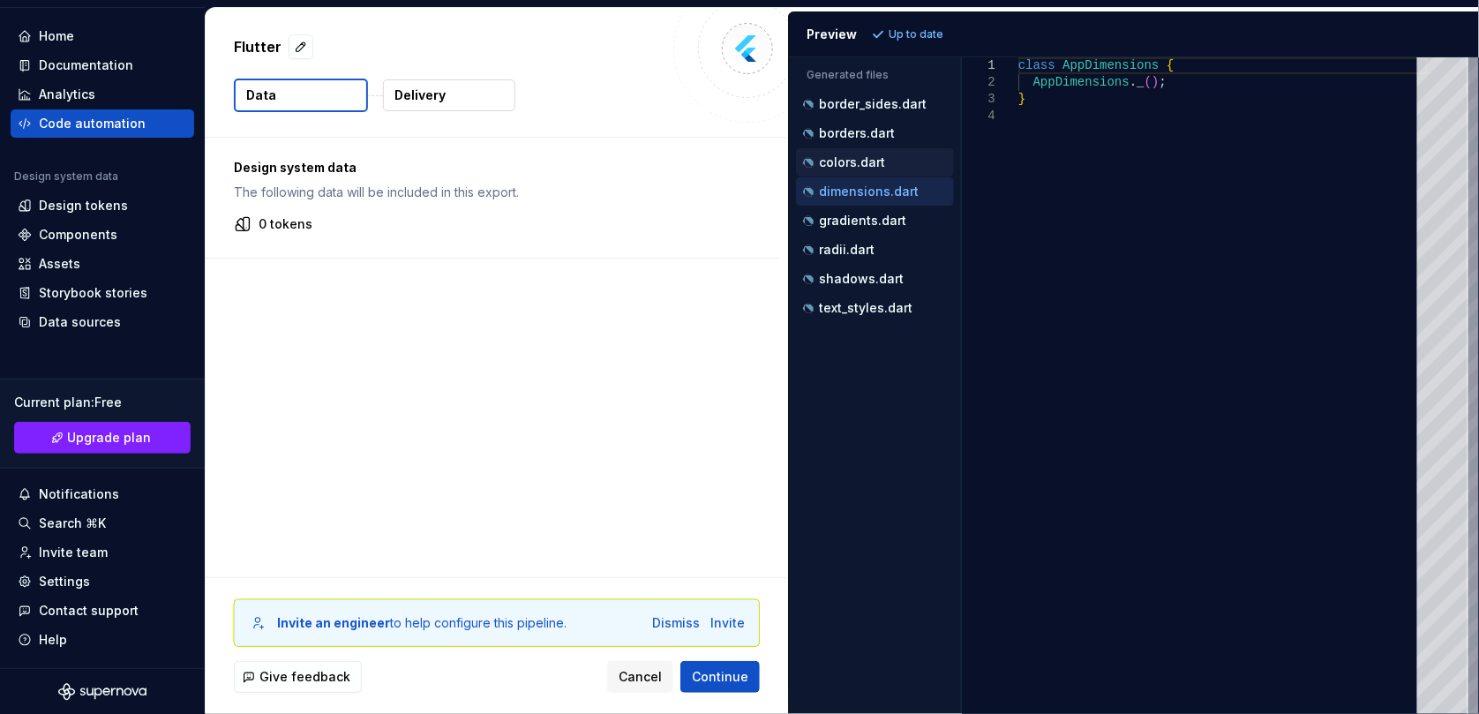
click at [860, 163] on p "colors.dart" at bounding box center [852, 162] width 66 height 14
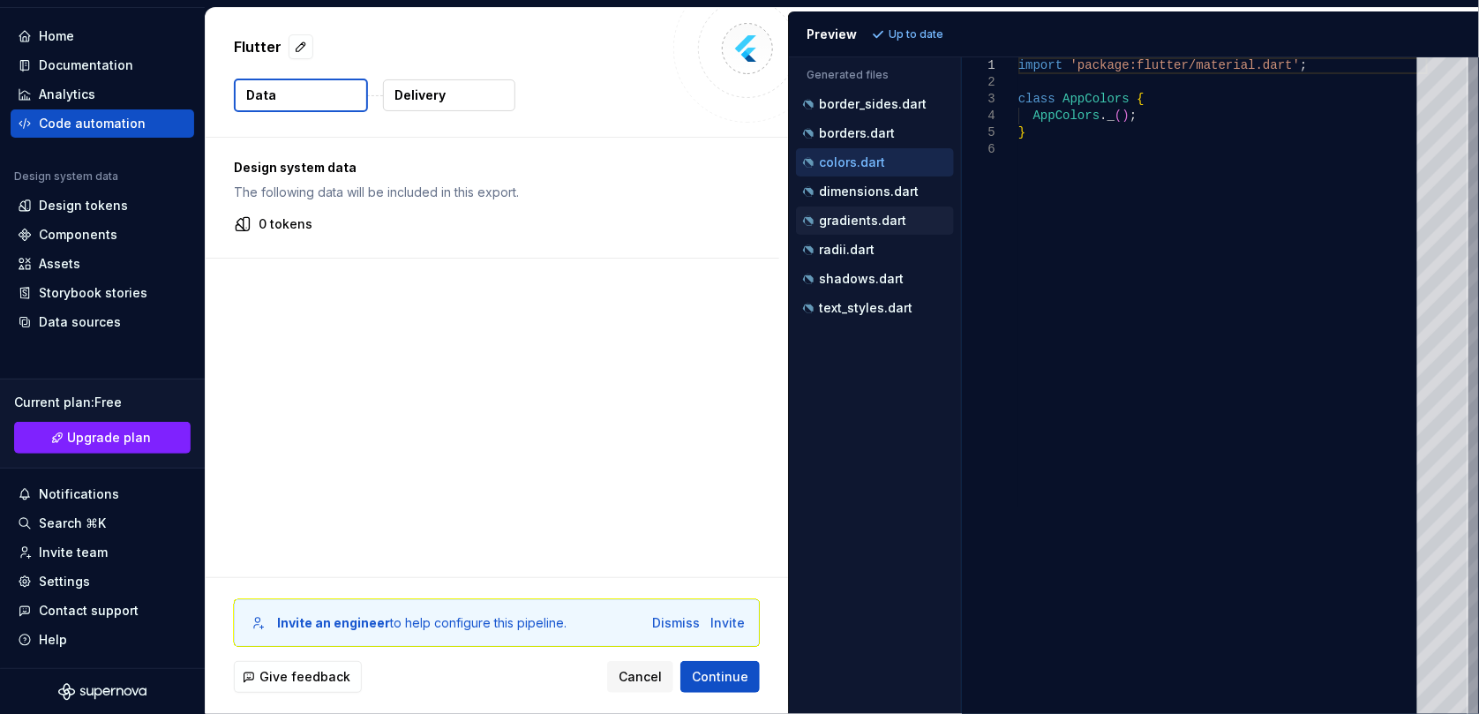
click at [859, 217] on p "gradients.dart" at bounding box center [862, 221] width 87 height 14
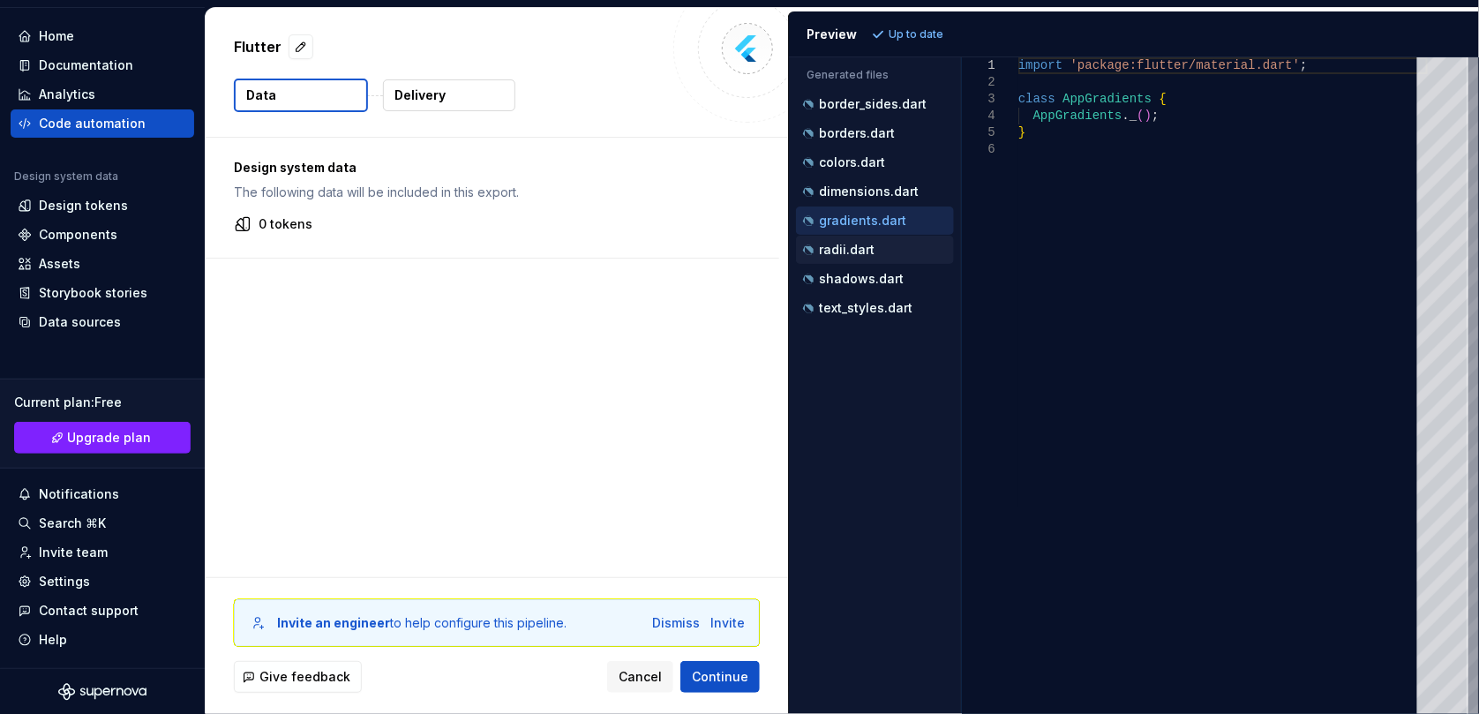
click at [859, 254] on p "radii.dart" at bounding box center [847, 250] width 56 height 14
click at [857, 281] on p "shadows.dart" at bounding box center [861, 279] width 85 height 14
type textarea "**********"
click at [295, 97] on button "Data" at bounding box center [301, 96] width 134 height 34
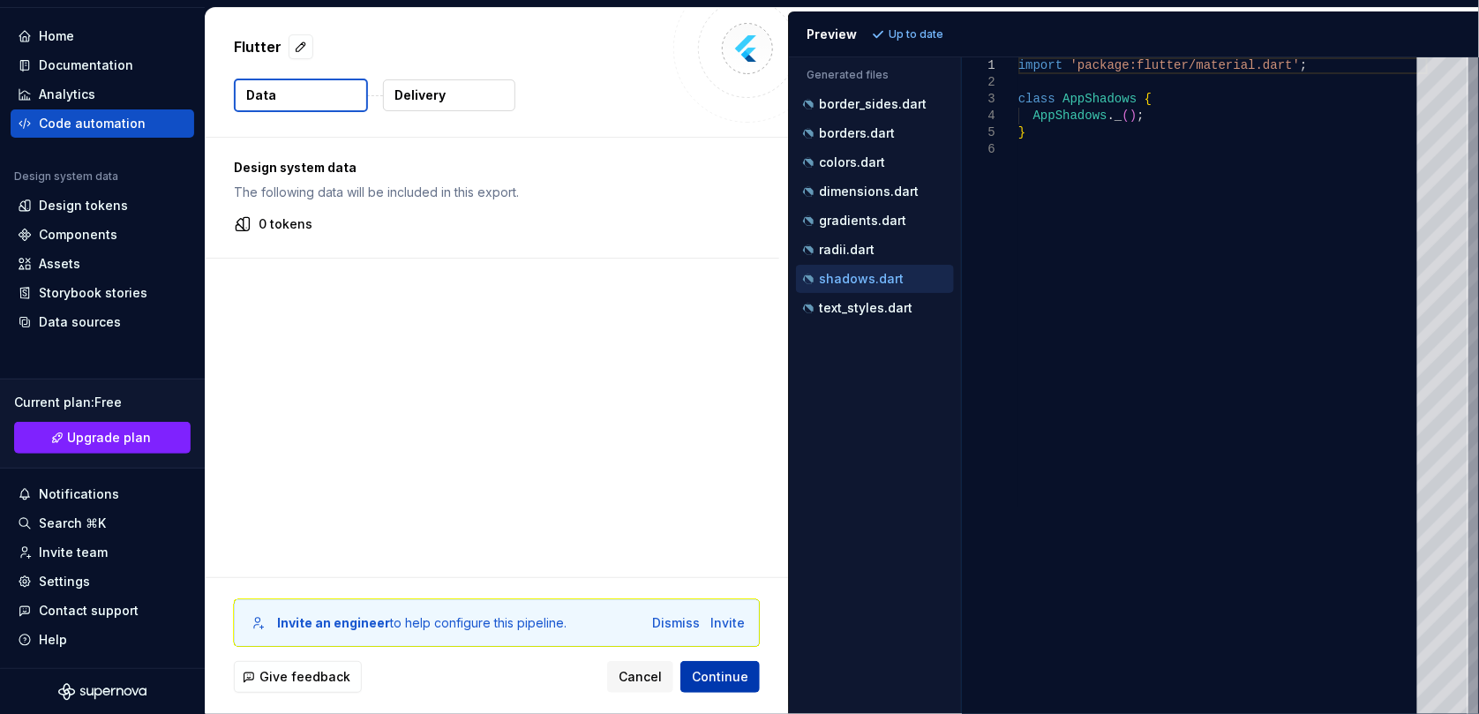
click at [697, 672] on span "Continue" at bounding box center [720, 677] width 56 height 18
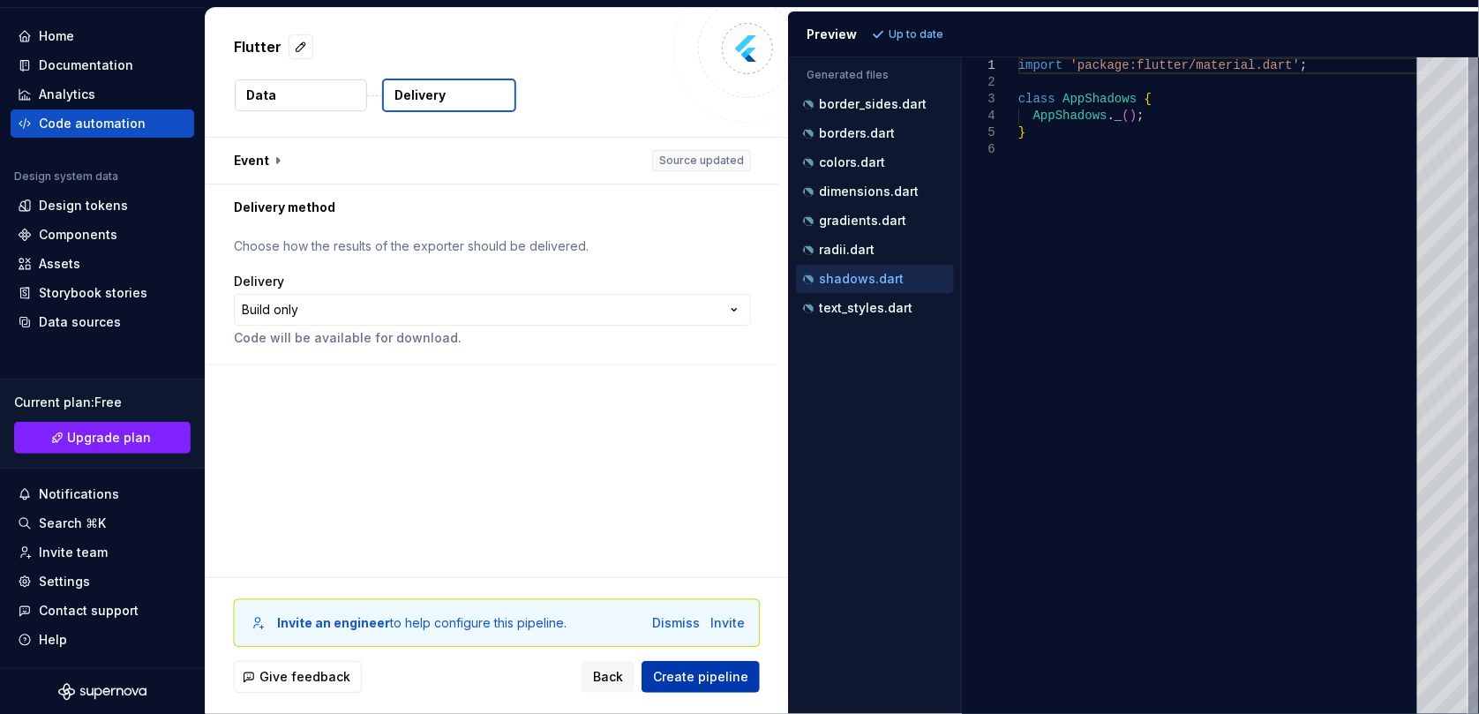
click at [720, 673] on span "Create pipeline" at bounding box center [700, 677] width 95 height 18
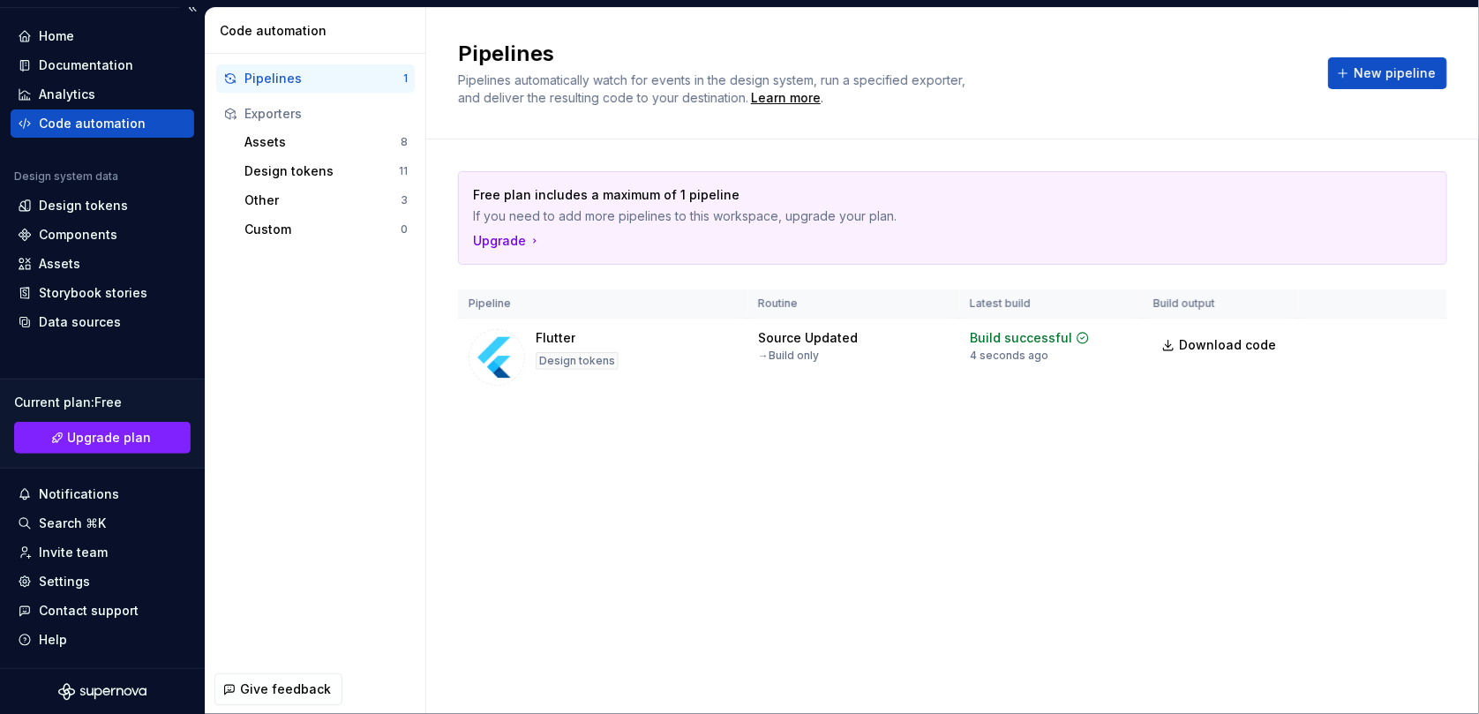
click at [90, 126] on div "Code automation" at bounding box center [92, 124] width 107 height 18
click at [81, 212] on div "Design tokens" at bounding box center [83, 206] width 89 height 18
click at [88, 235] on div "Components" at bounding box center [78, 235] width 79 height 18
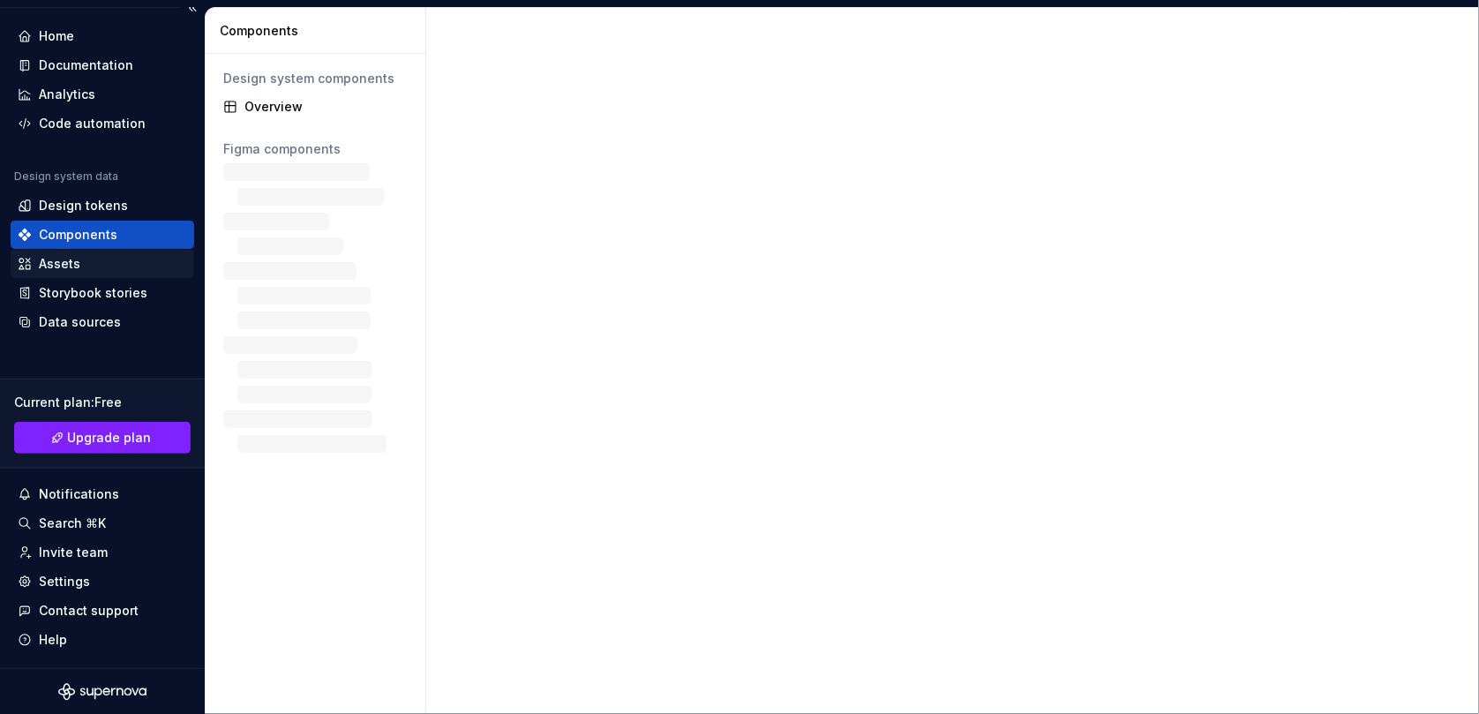
click at [82, 259] on div "Assets" at bounding box center [102, 264] width 169 height 18
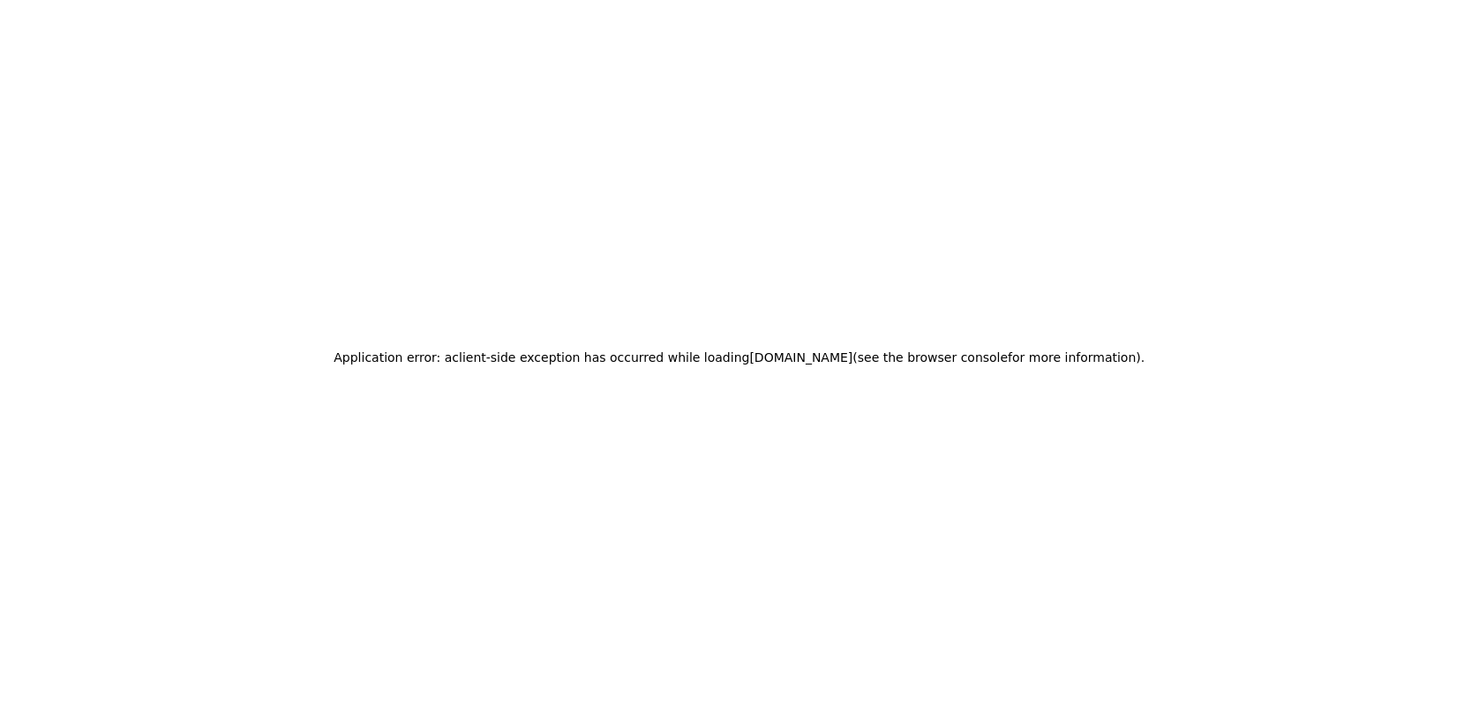
click at [1110, 325] on div "Application error: a client -side exception has occurred while loading app.supe…" at bounding box center [739, 357] width 1479 height 714
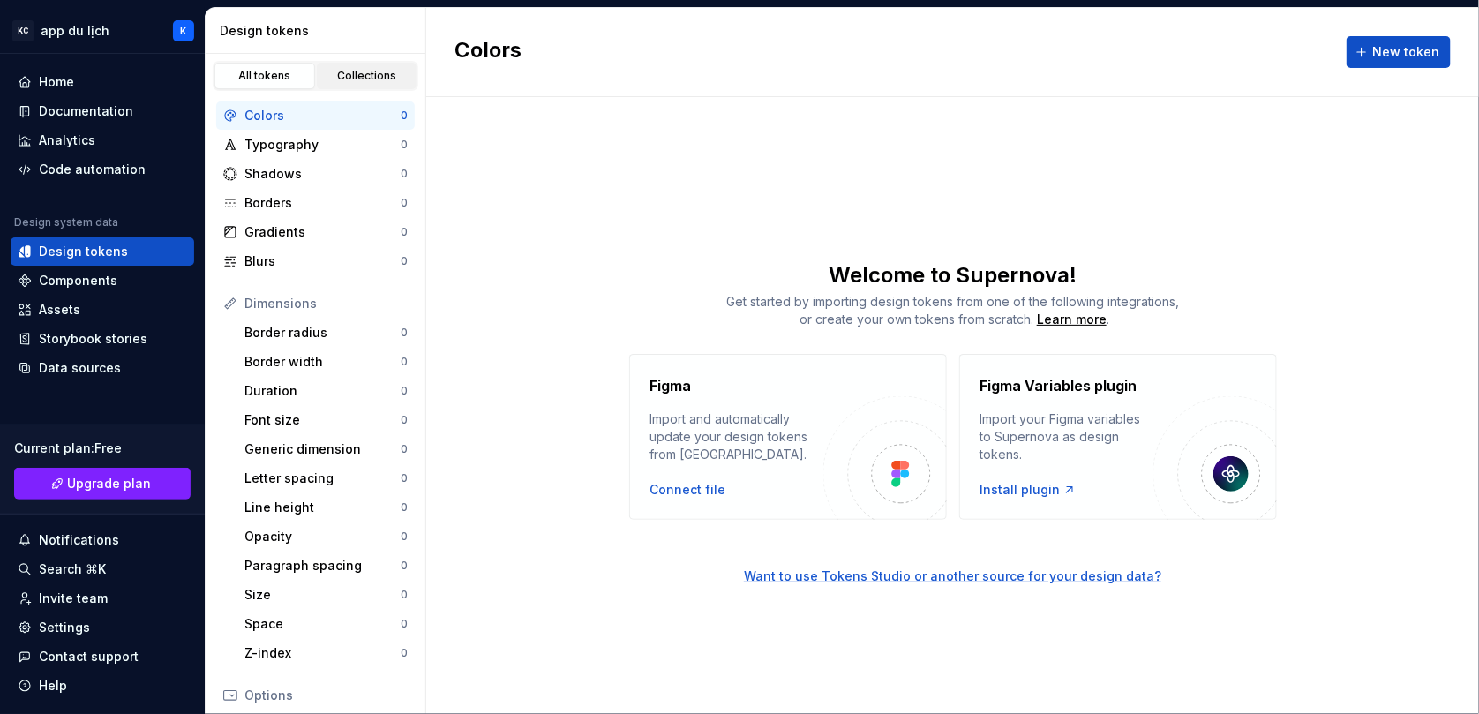
click at [369, 64] on link "Collections" at bounding box center [367, 76] width 101 height 26
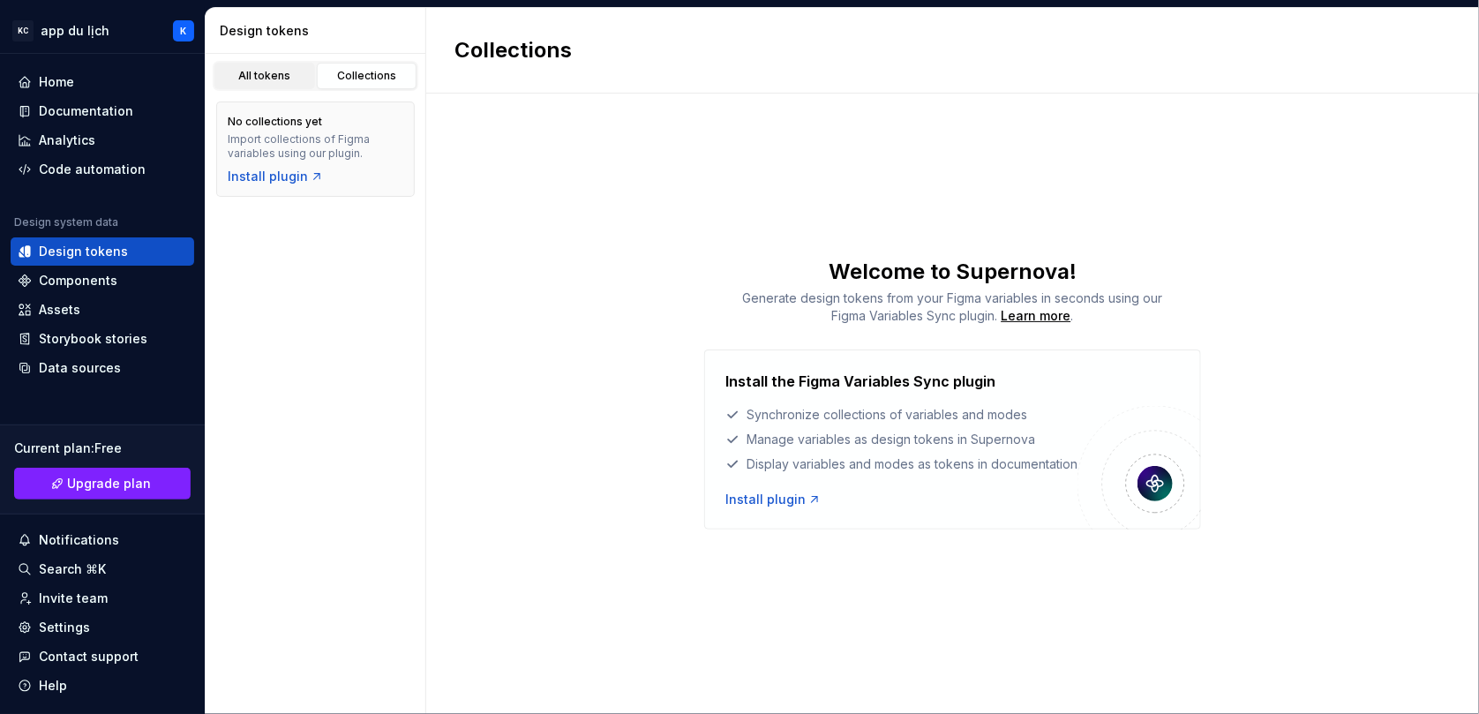
click at [273, 73] on div "All tokens" at bounding box center [265, 76] width 88 height 14
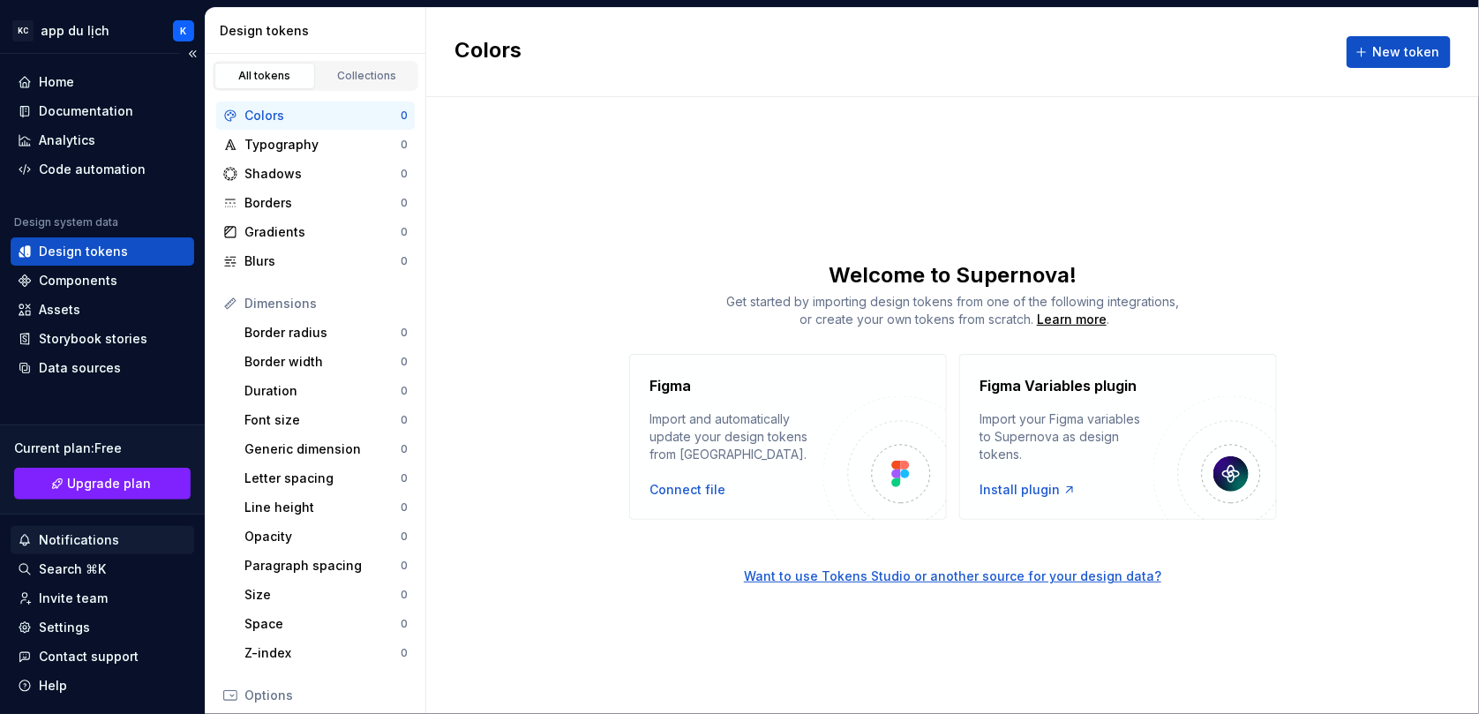
click at [113, 541] on div "Notifications" at bounding box center [79, 540] width 80 height 18
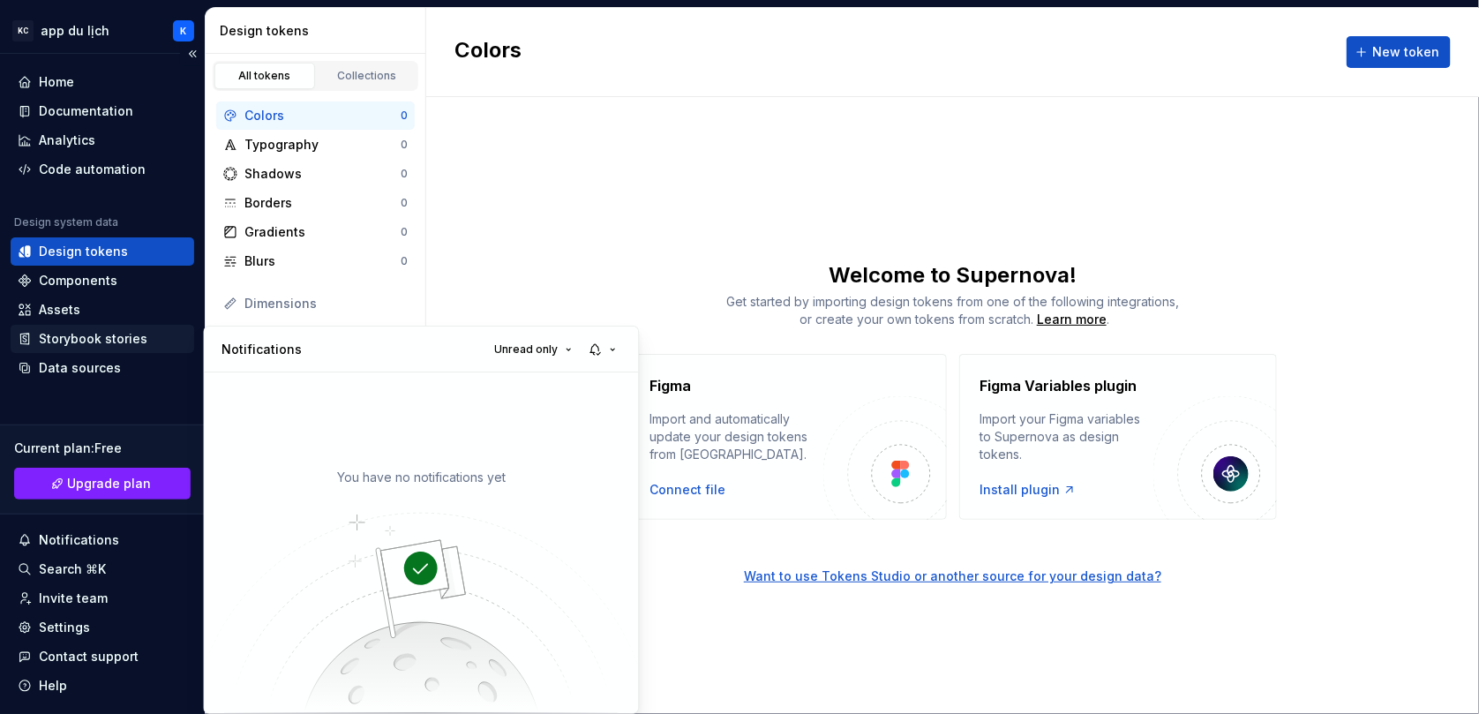
click at [84, 341] on html "KC app du lịch K Home Documentation Analytics Code automation Design system dat…" at bounding box center [739, 357] width 1479 height 714
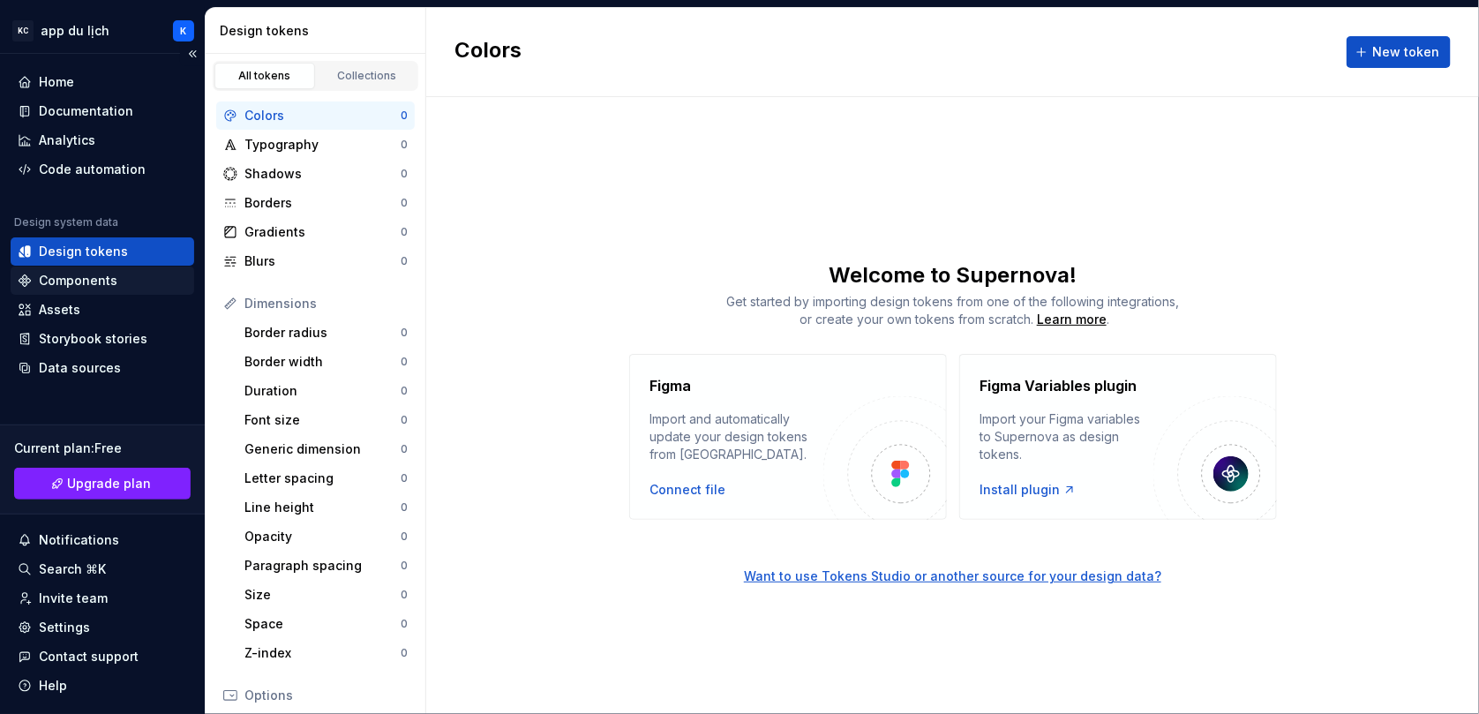
click at [84, 274] on div "Components" at bounding box center [78, 281] width 79 height 18
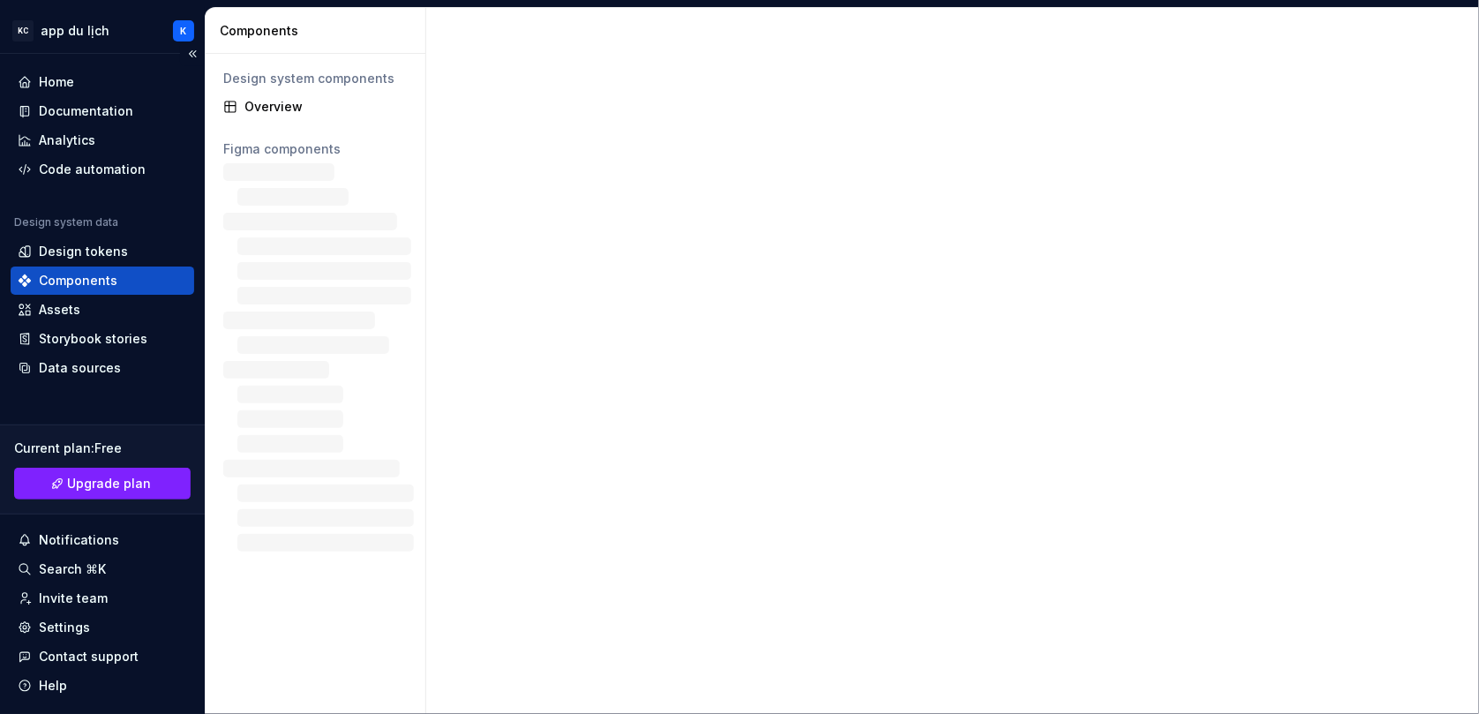
click at [84, 187] on div "Home Documentation Analytics Code automation Design system data Design tokens C…" at bounding box center [103, 225] width 184 height 314
click at [83, 173] on div "Code automation" at bounding box center [92, 170] width 107 height 18
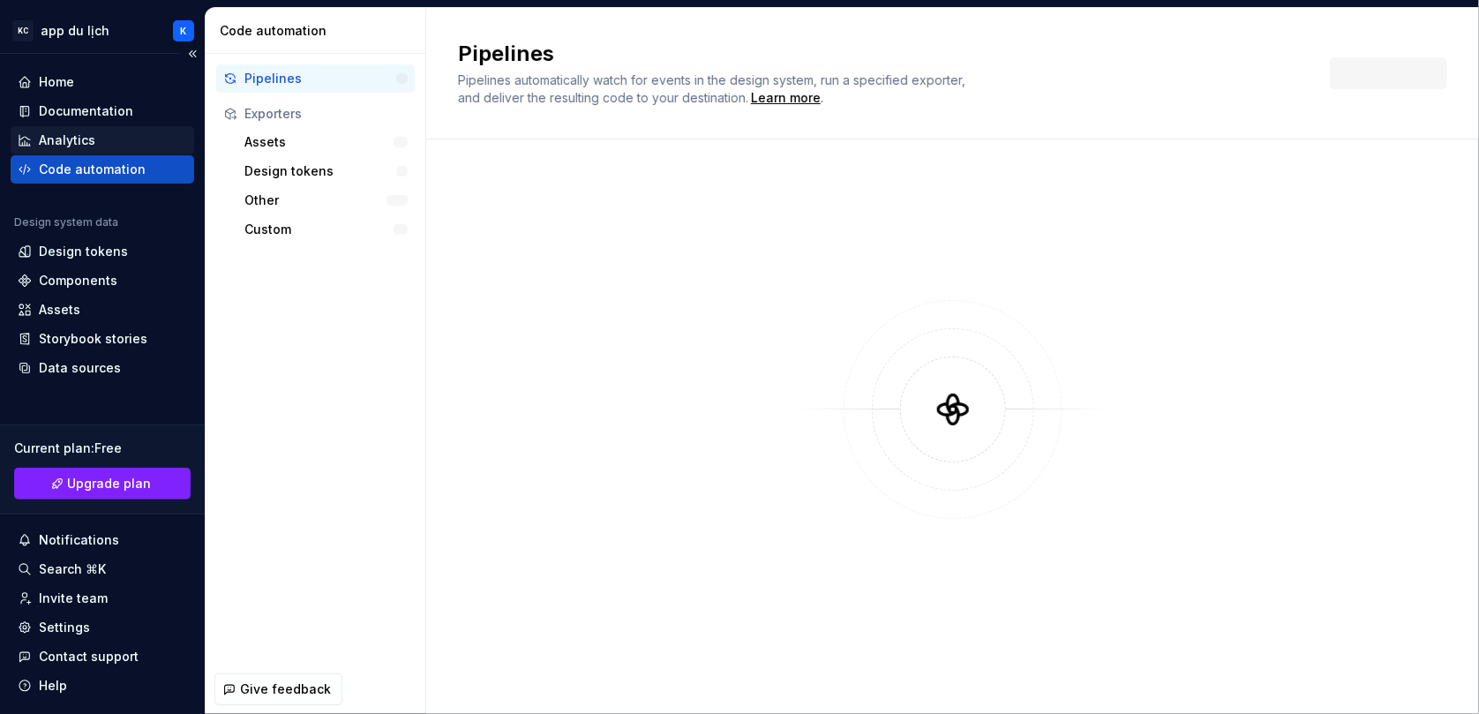
click at [70, 146] on div "Analytics" at bounding box center [67, 140] width 56 height 18
click at [75, 110] on div "Documentation" at bounding box center [86, 111] width 94 height 18
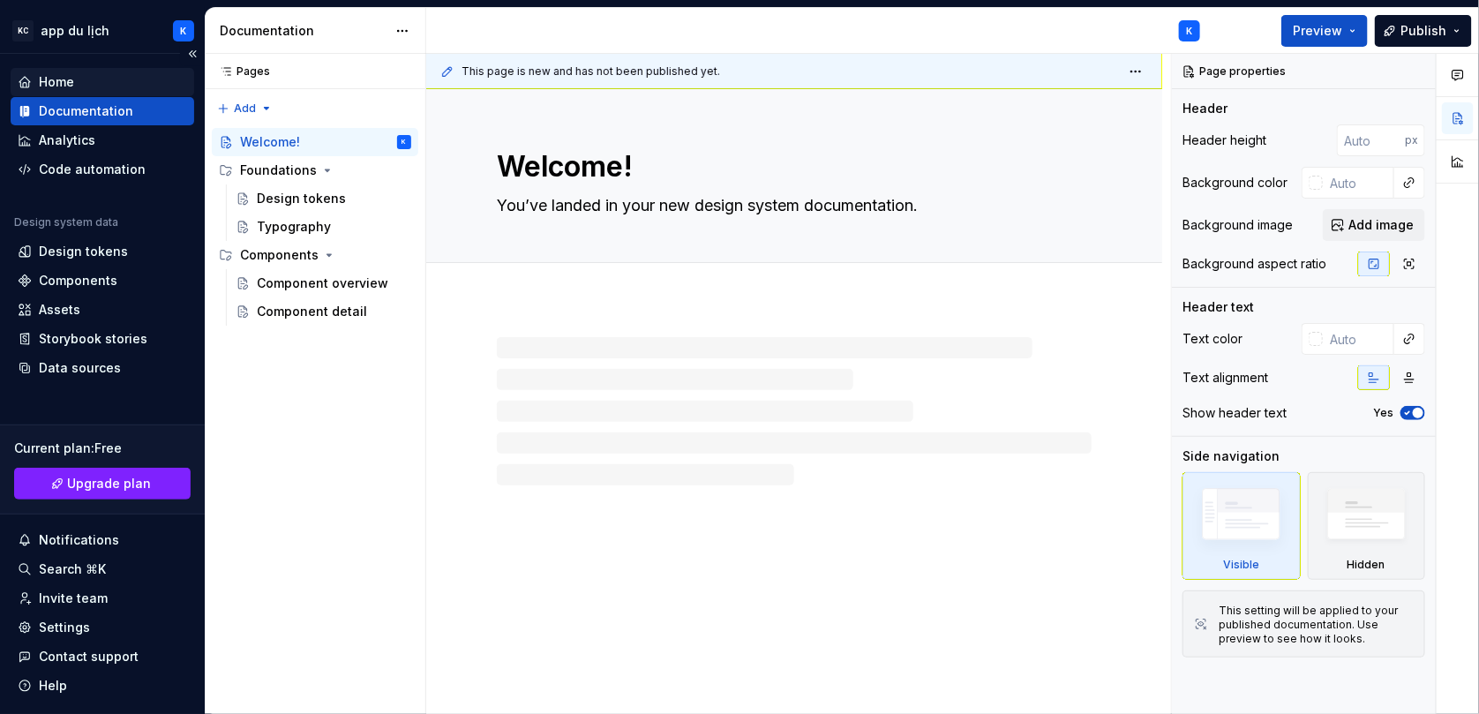
click at [79, 86] on div "Home" at bounding box center [102, 82] width 169 height 18
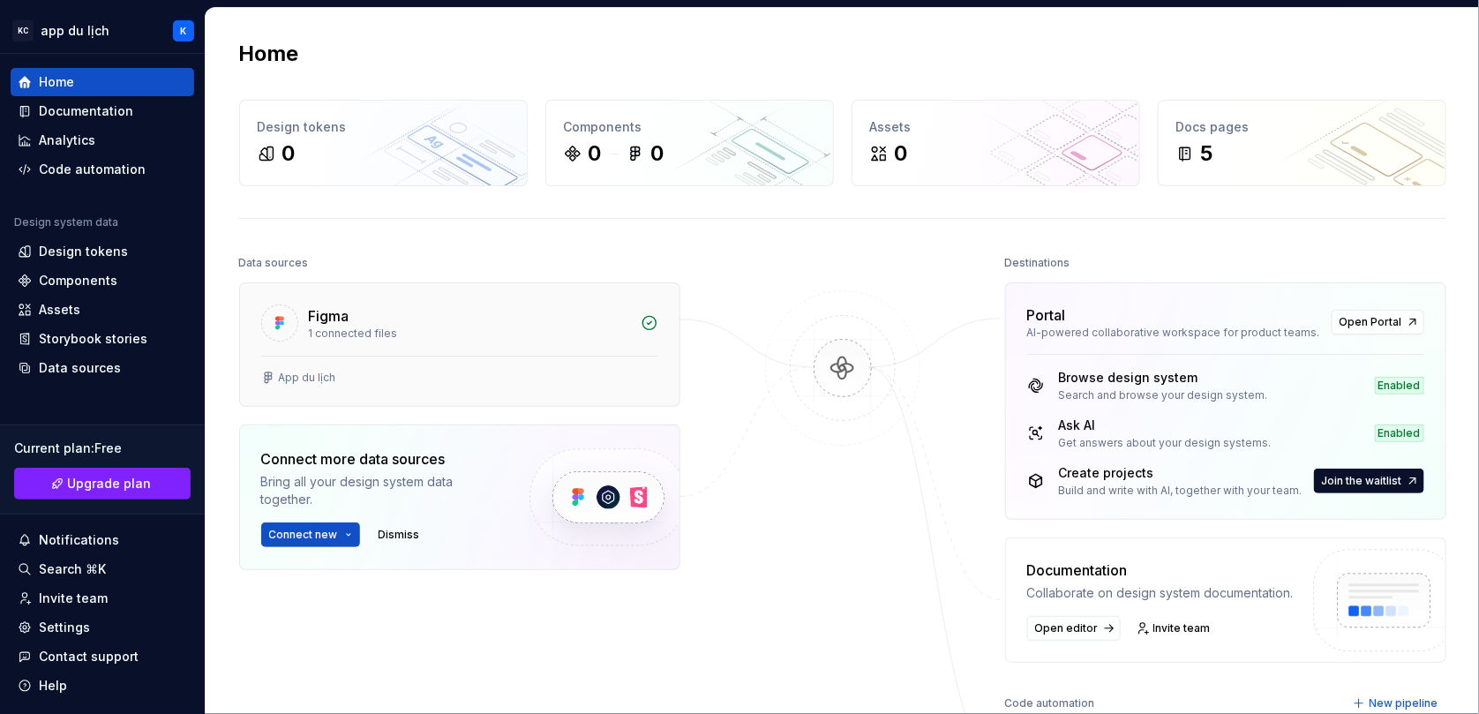
click at [387, 327] on div "1 connected files" at bounding box center [469, 333] width 321 height 14
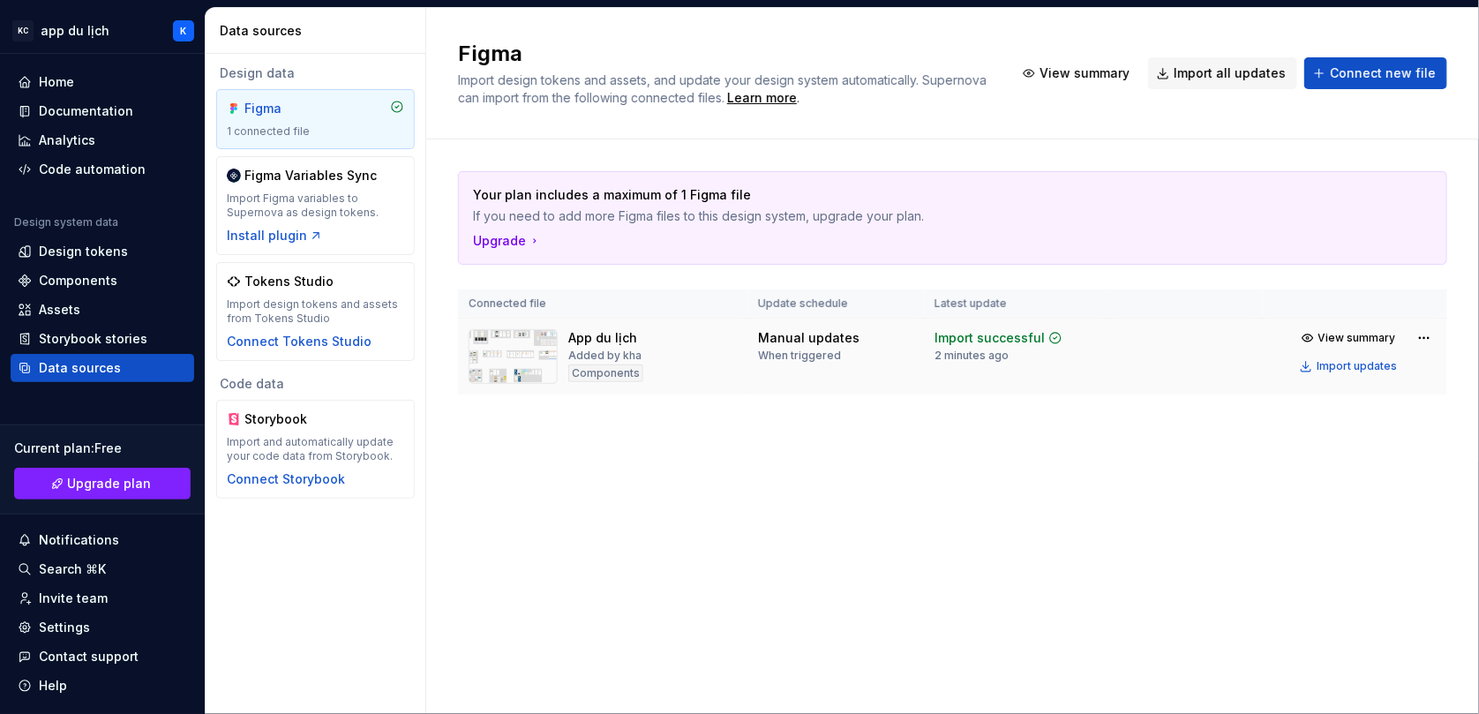
click at [502, 370] on img at bounding box center [513, 356] width 89 height 55
click at [1361, 366] on div "Import updates" at bounding box center [1356, 366] width 80 height 14
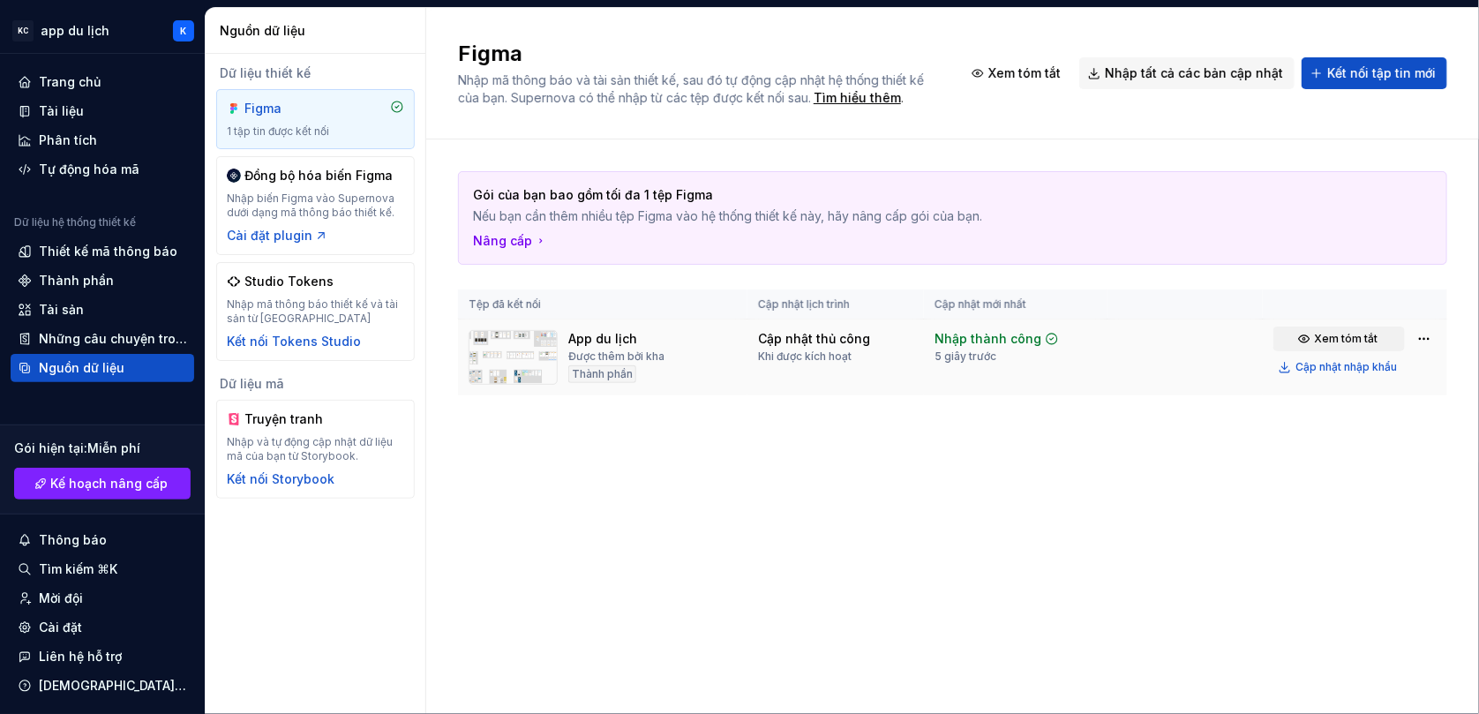
click at [1376, 338] on button "Xem tóm tắt" at bounding box center [1338, 338] width 131 height 25
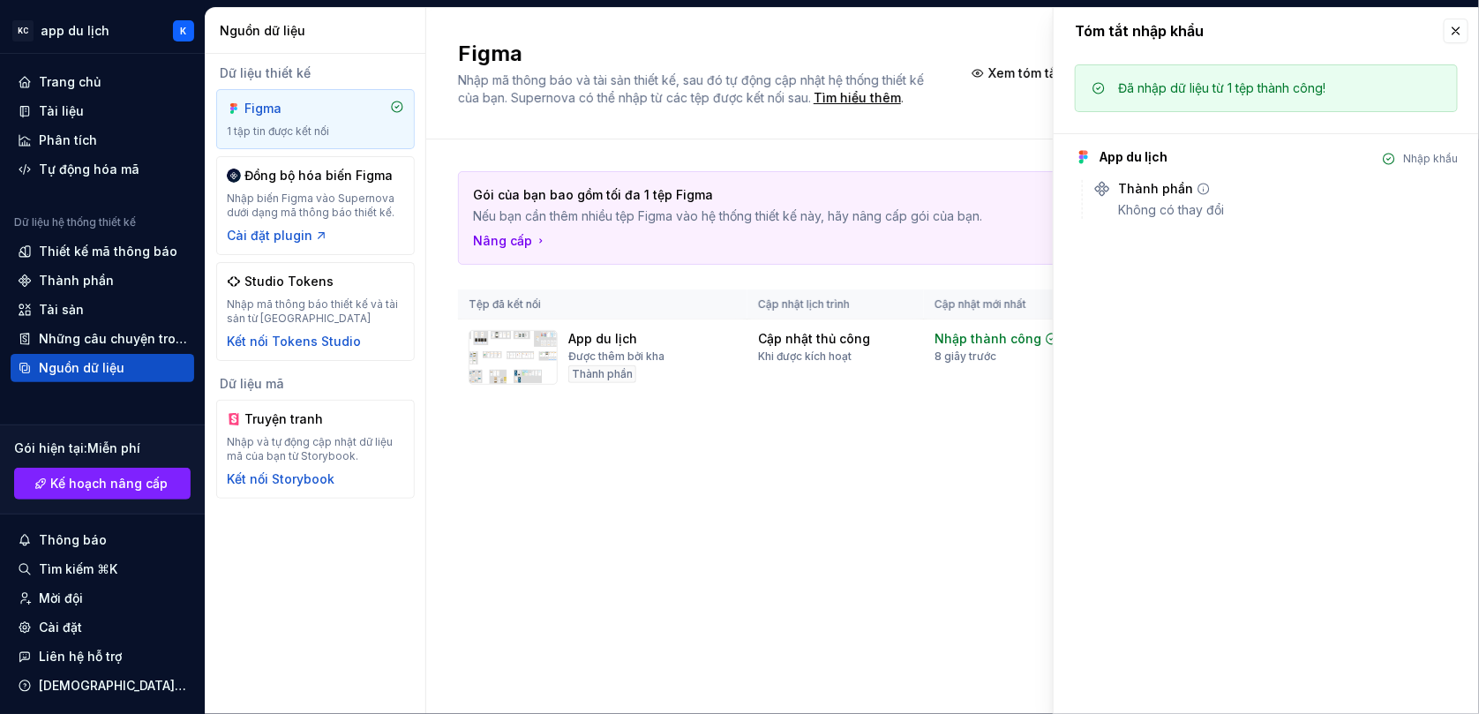
click at [1166, 189] on font "Thành phần" at bounding box center [1155, 188] width 75 height 15
click at [925, 333] on td "Nhập thành công 8 giây trước" at bounding box center [1016, 357] width 184 height 77
click at [918, 445] on div "Gói của bạn bao gồm tối đa 1 tệp Figma Nếu bạn cần thêm nhiều tệp Figma vào hệ …" at bounding box center [952, 300] width 989 height 323
click at [1452, 25] on button "button" at bounding box center [1456, 31] width 25 height 25
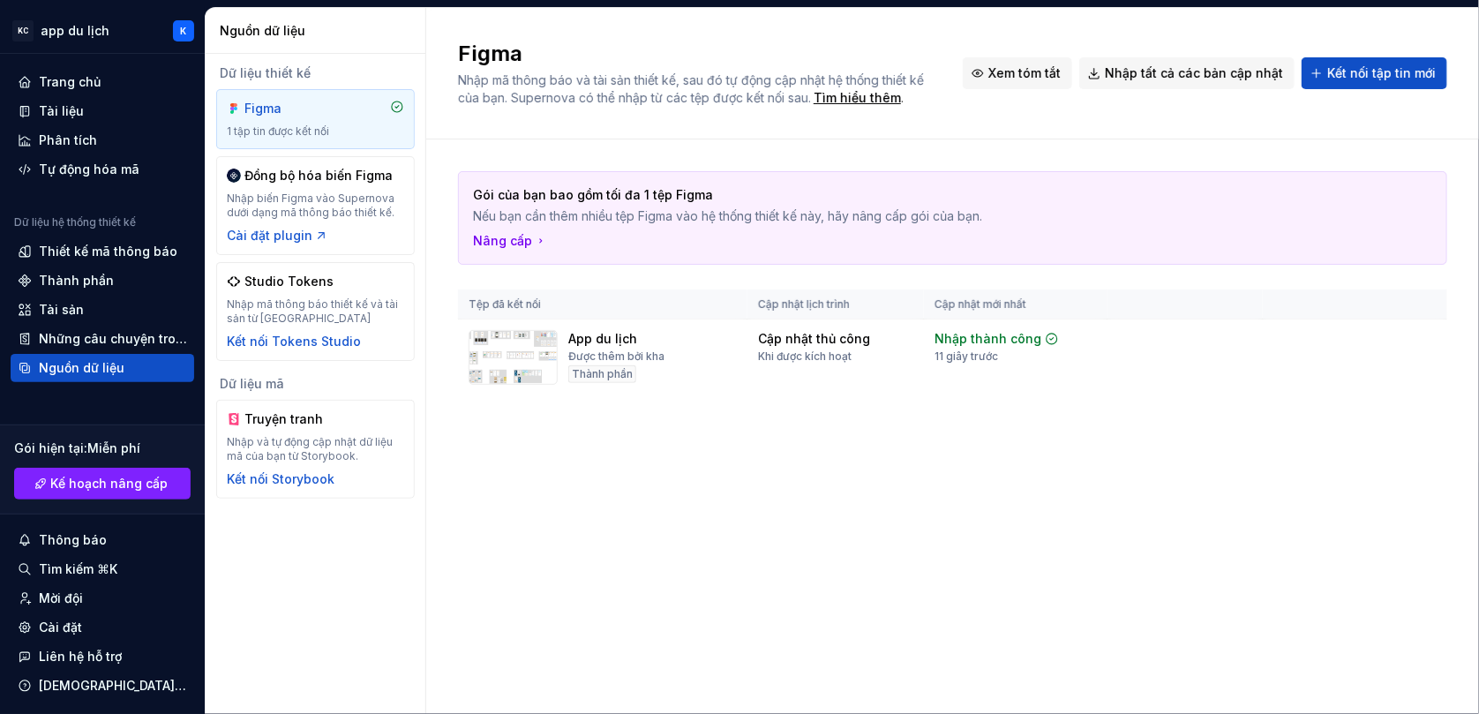
click at [986, 81] on button "Xem tóm tắt" at bounding box center [1017, 73] width 109 height 32
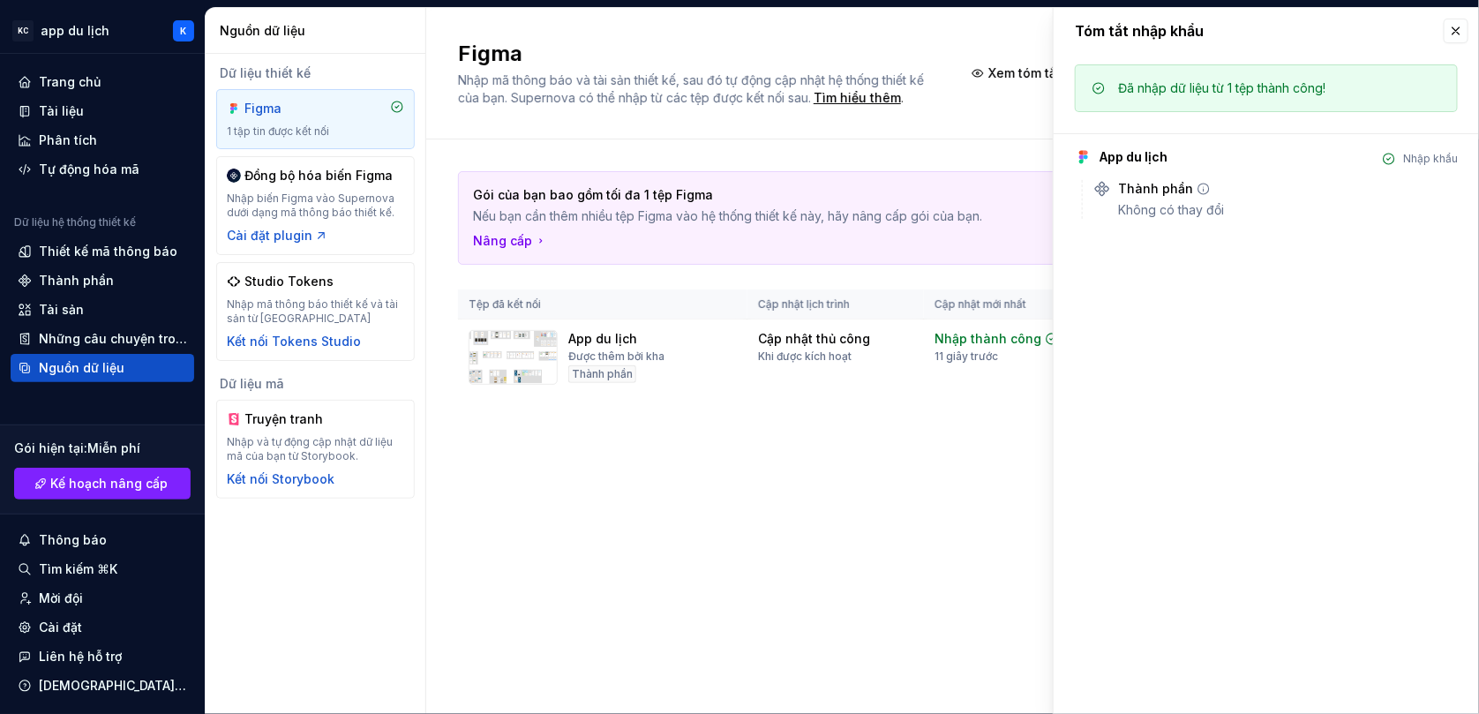
click at [1154, 195] on font "Thành phần" at bounding box center [1155, 188] width 75 height 15
click at [959, 357] on font "11 giây trước" at bounding box center [966, 355] width 64 height 13
click at [1456, 15] on div "Tóm tắt nhập khẩu" at bounding box center [1266, 31] width 425 height 46
click at [1457, 22] on button "button" at bounding box center [1456, 31] width 25 height 25
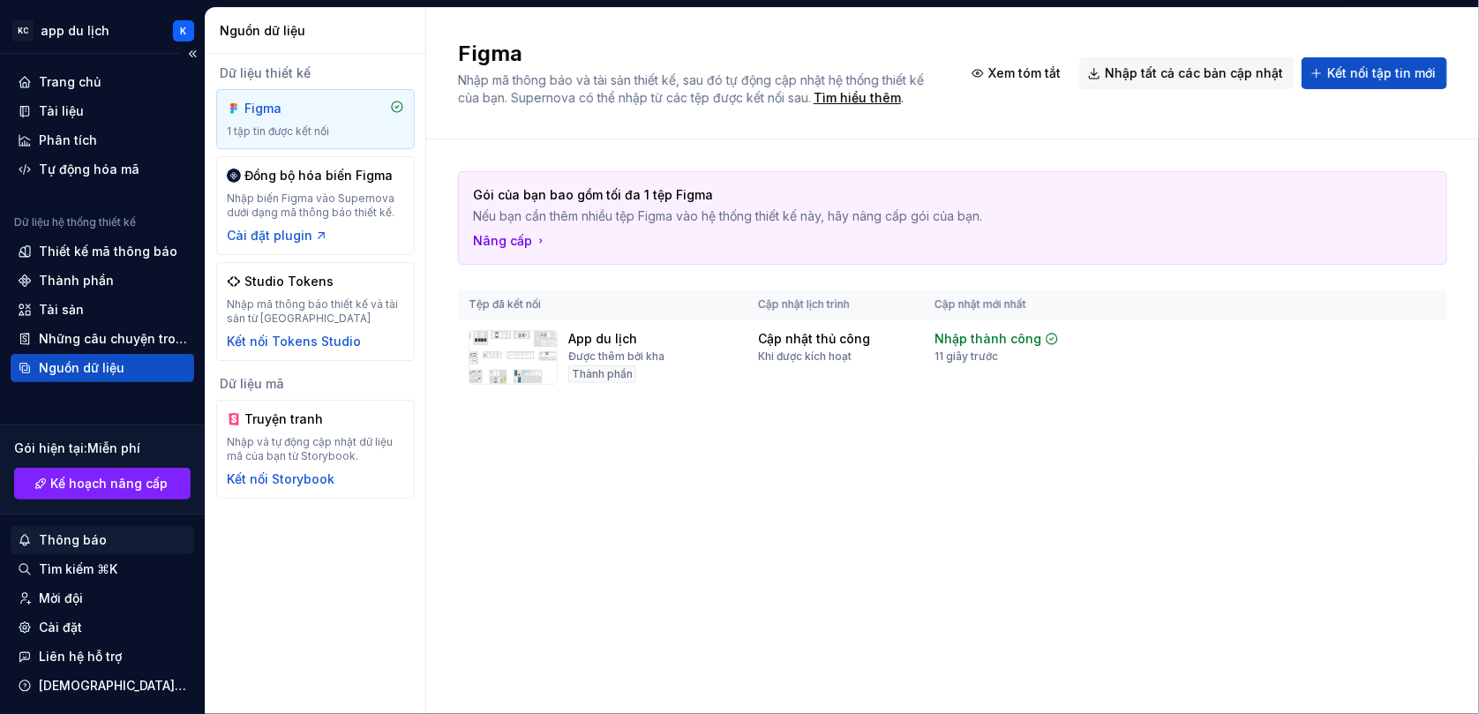
scroll to position [46, 0]
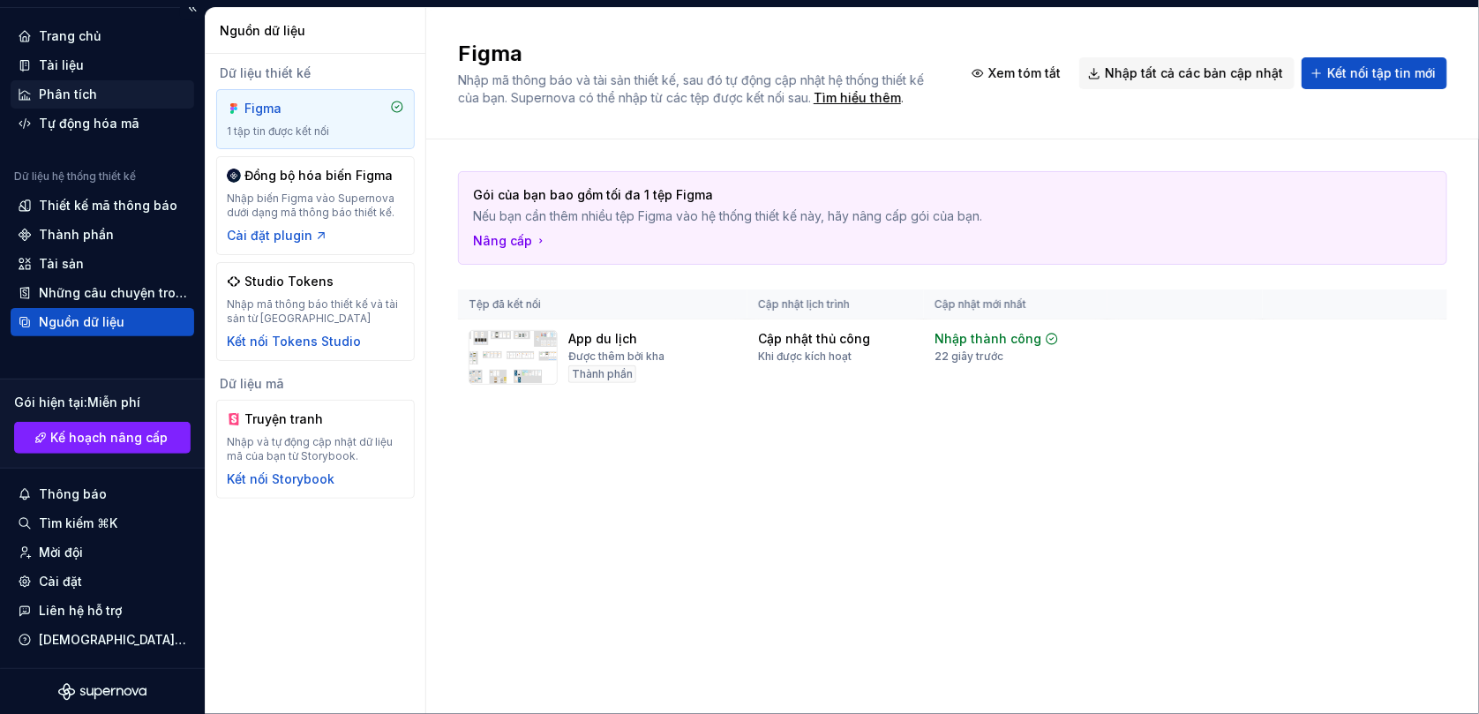
click at [95, 84] on div "Phân tích" at bounding box center [103, 94] width 184 height 28
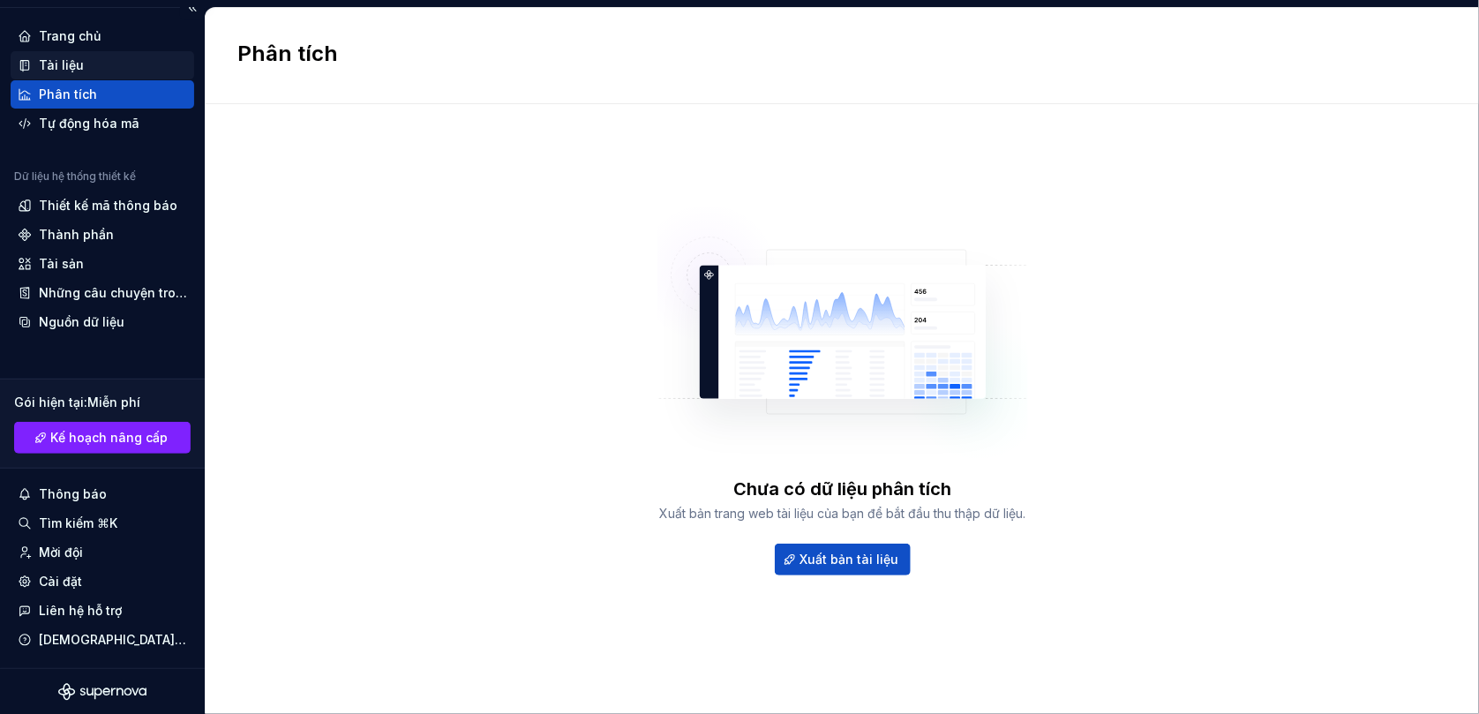
click at [91, 69] on div "Tài liệu" at bounding box center [102, 65] width 169 height 18
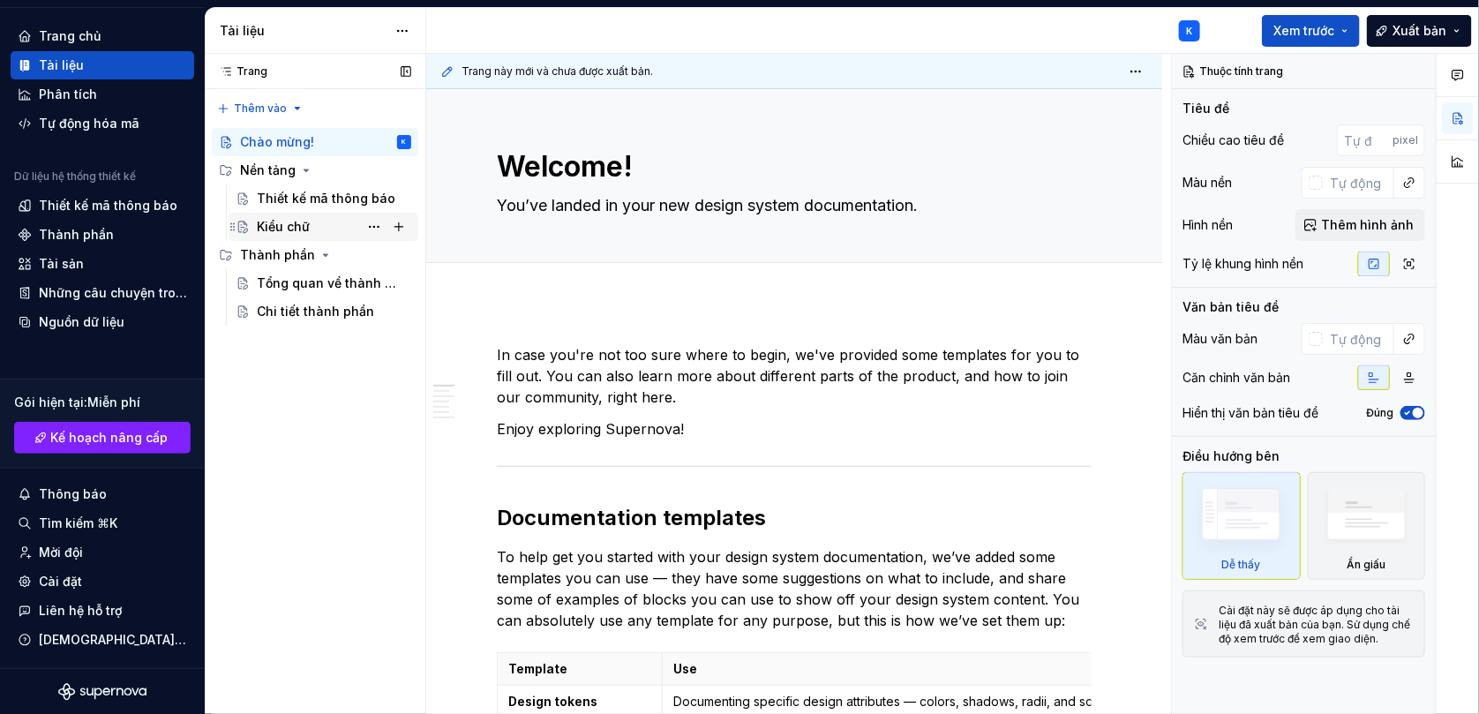
click at [275, 219] on font "Kiểu chữ" at bounding box center [283, 226] width 53 height 15
click at [279, 194] on font "Thiết kế mã thông báo" at bounding box center [326, 198] width 139 height 15
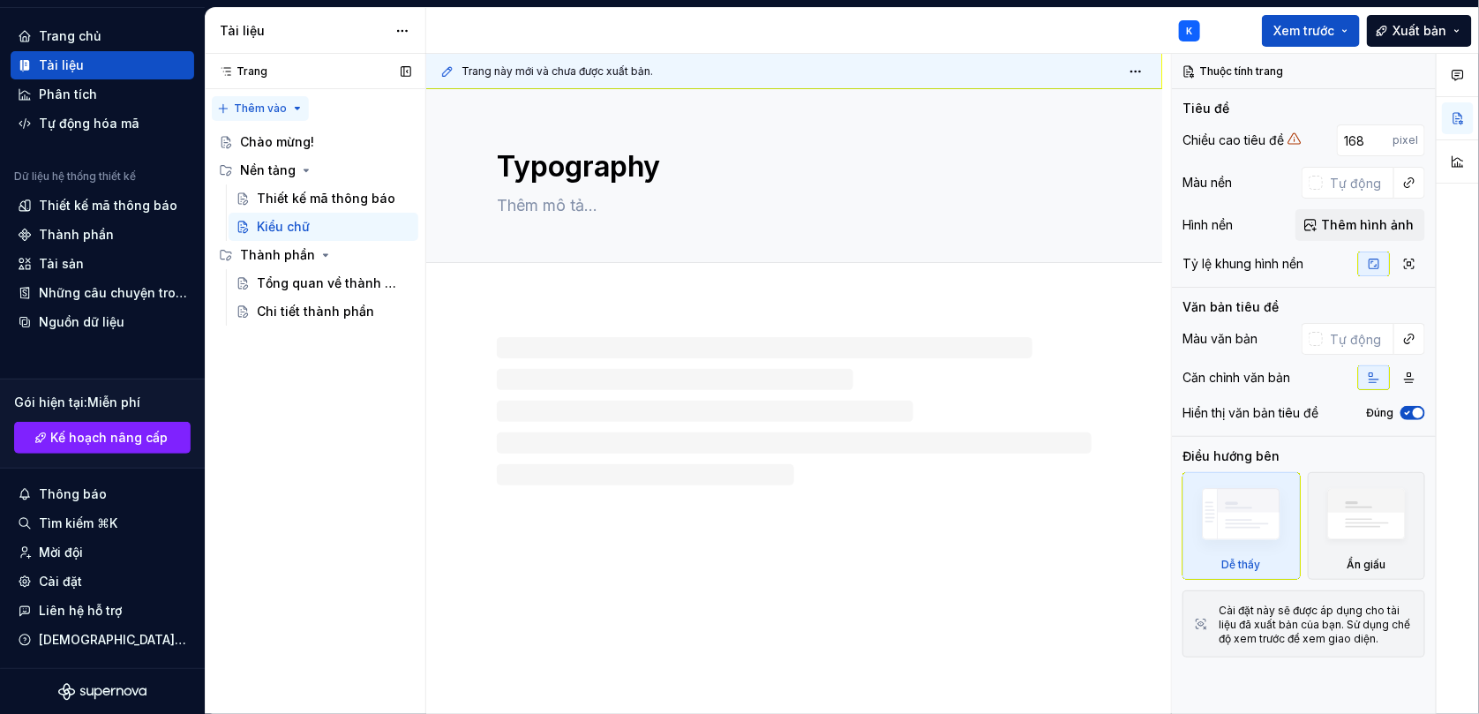
click at [279, 109] on div "Trang Trang Thêm vào Accessibility guide for tree Page tree. Navigate the tree …" at bounding box center [315, 384] width 221 height 661
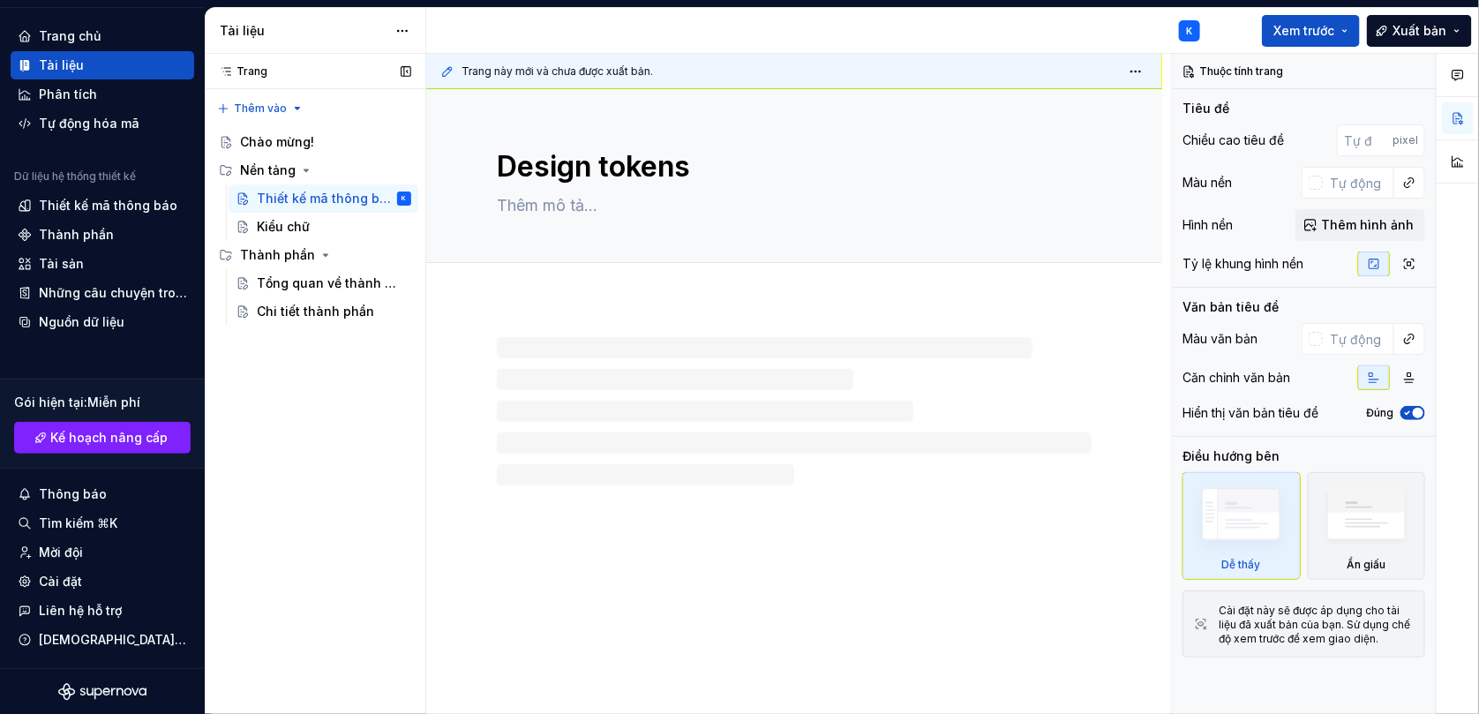
click at [260, 101] on div "Trang Trang Thêm vào Accessibility guide for tree Page tree. Navigate the tree …" at bounding box center [315, 384] width 221 height 661
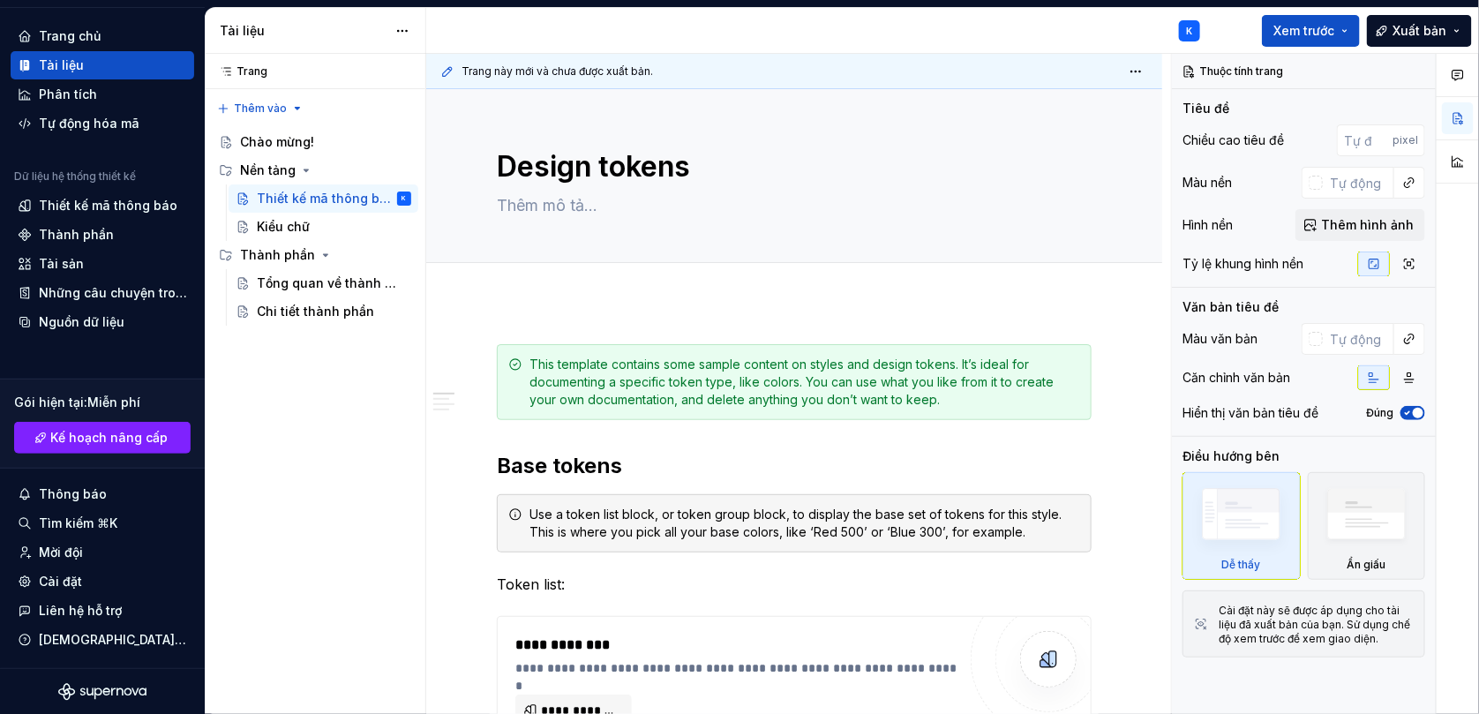
type textarea "*"
